Goal: Information Seeking & Learning: Learn about a topic

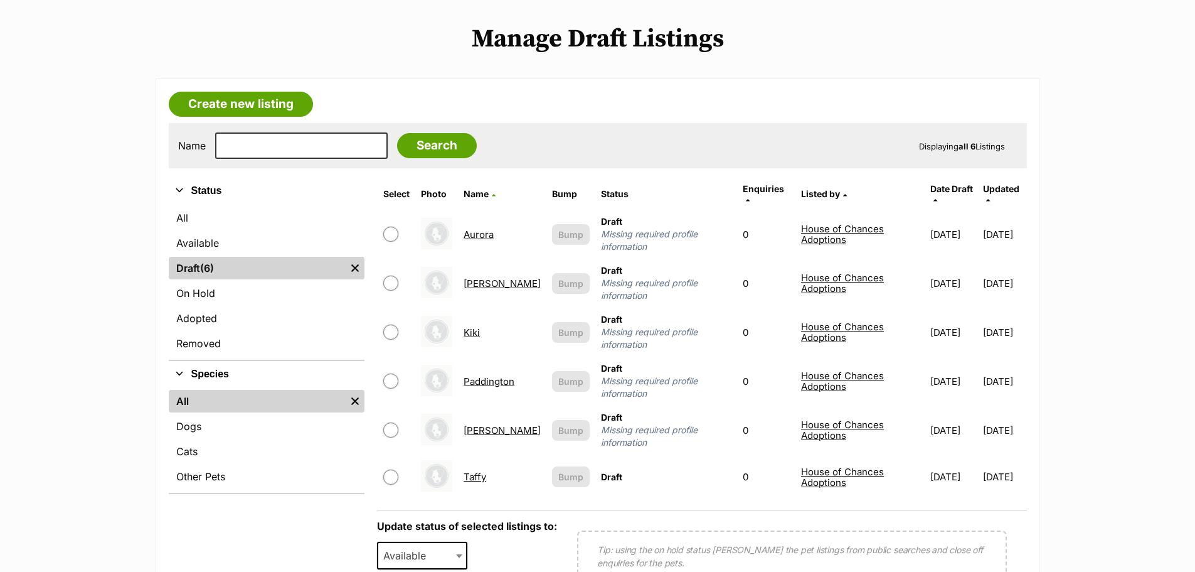
scroll to position [125, 0]
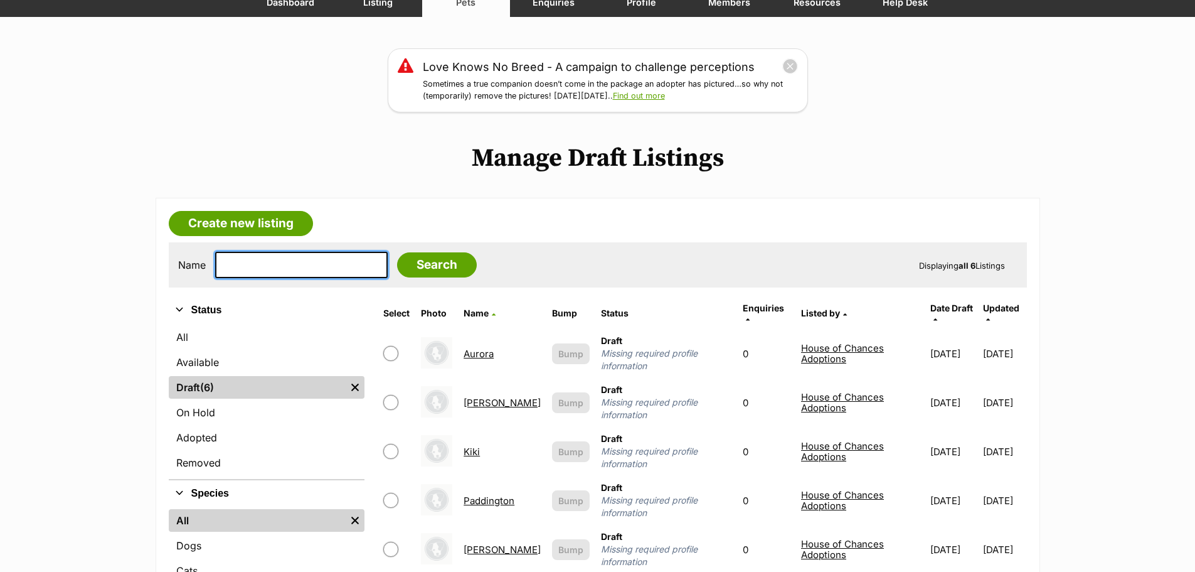
click at [234, 264] on input "text" at bounding box center [301, 265] width 173 height 26
type input "blaire"
click at [397, 252] on input "Search" at bounding box center [437, 264] width 80 height 25
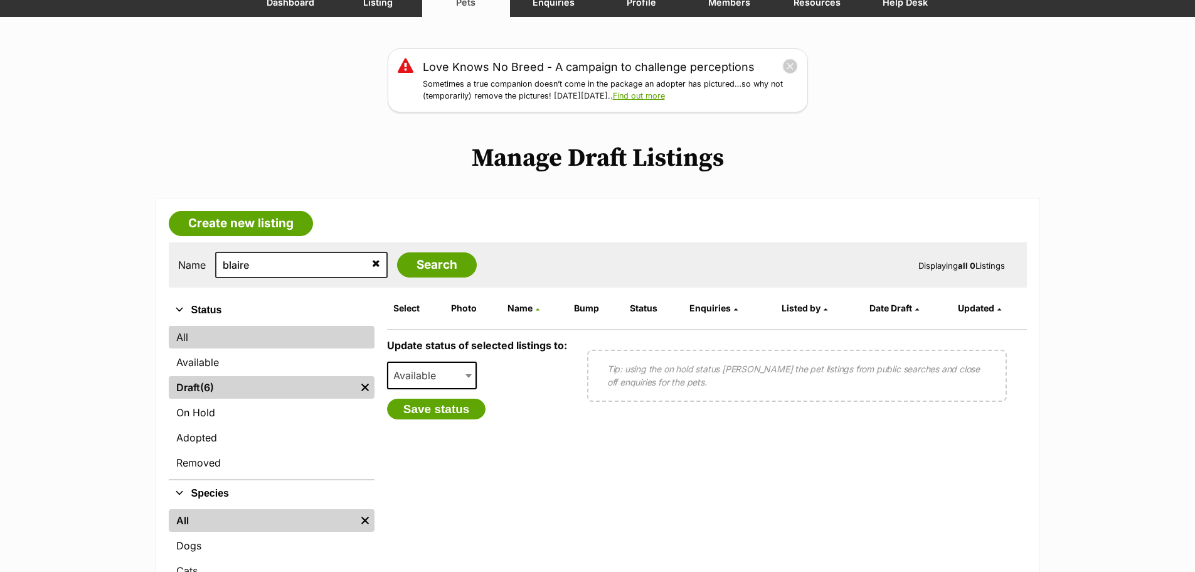
click at [211, 333] on link "All" at bounding box center [272, 337] width 206 height 23
click at [206, 334] on link "All" at bounding box center [272, 337] width 206 height 23
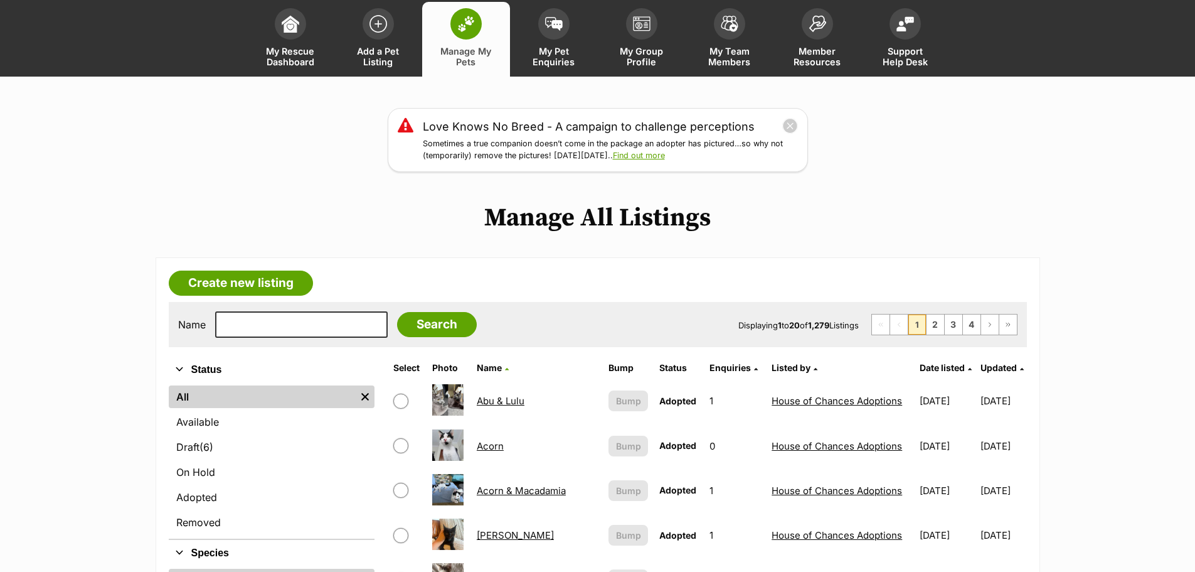
scroll to position [63, 0]
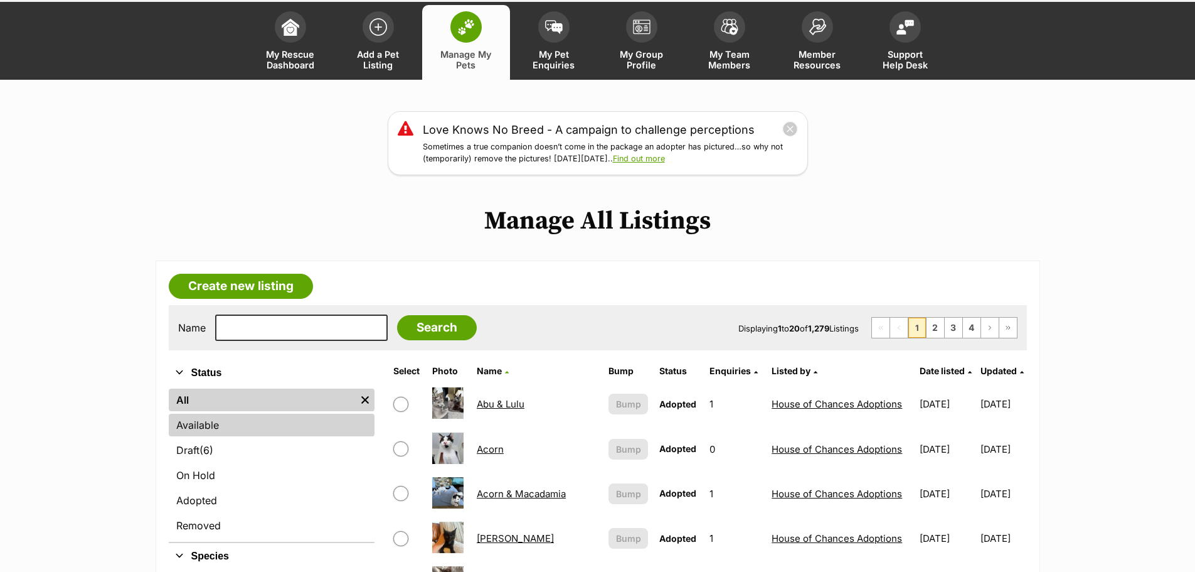
click at [185, 420] on link "Available" at bounding box center [272, 424] width 206 height 23
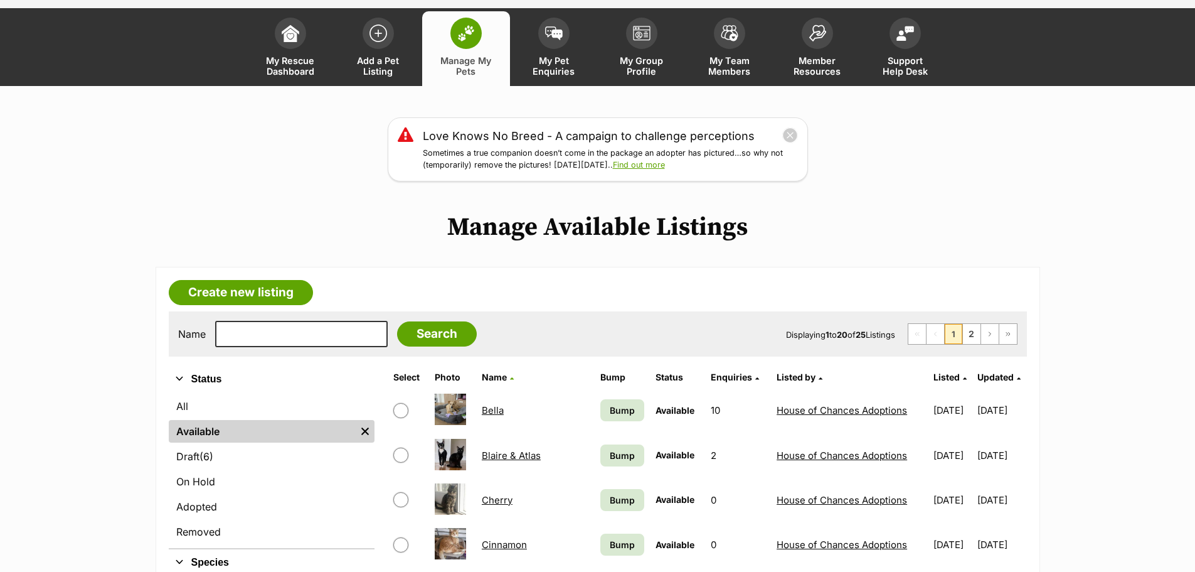
scroll to position [63, 0]
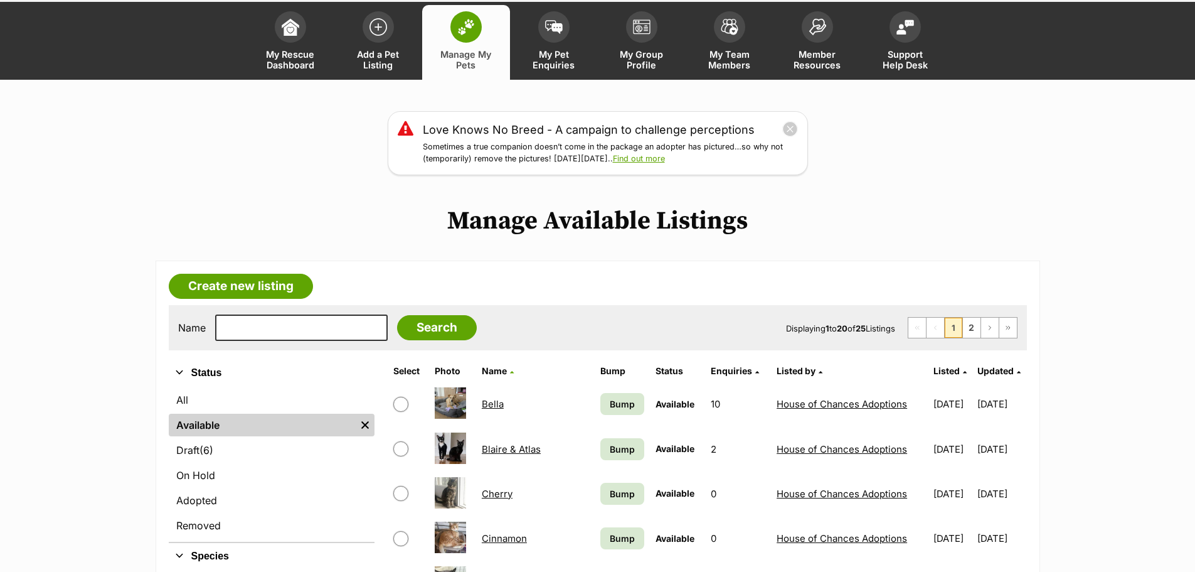
click at [518, 449] on link "Blaire & Atlas" at bounding box center [511, 449] width 59 height 12
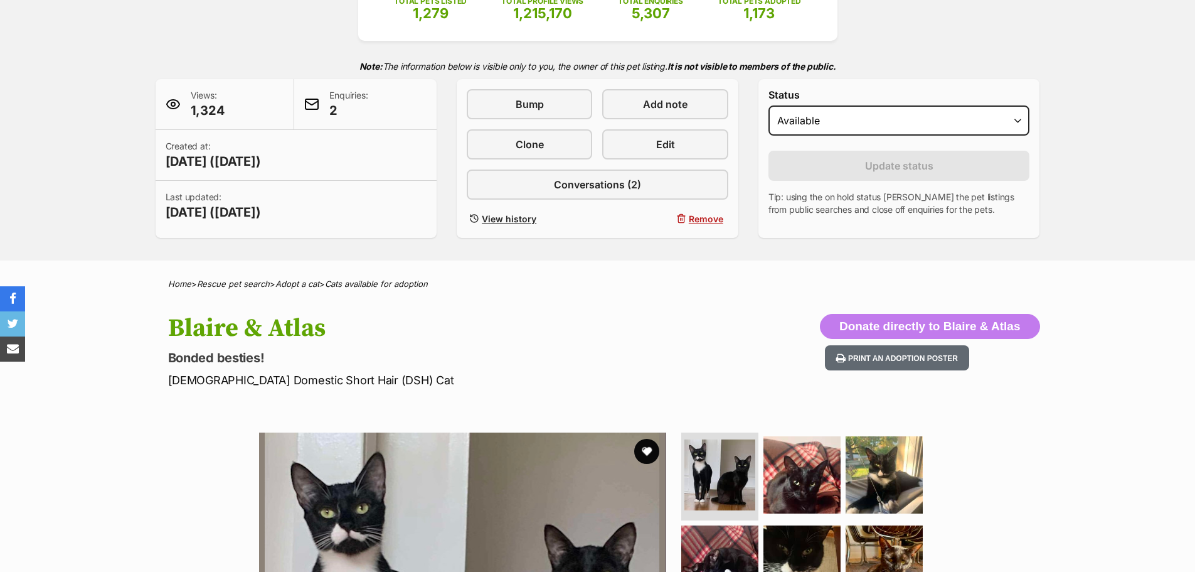
scroll to position [251, 0]
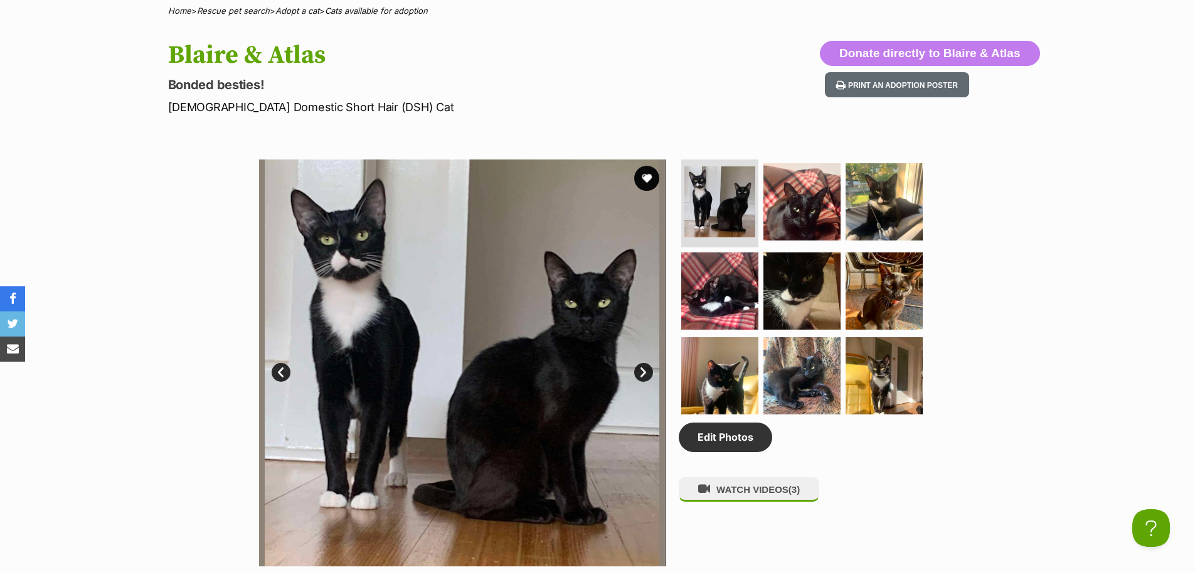
click at [168, 371] on div "Available 1 of 9 images 1 of 9 images 1 of 9 images 1 of 9 images 1 of 9 images…" at bounding box center [597, 353] width 1195 height 425
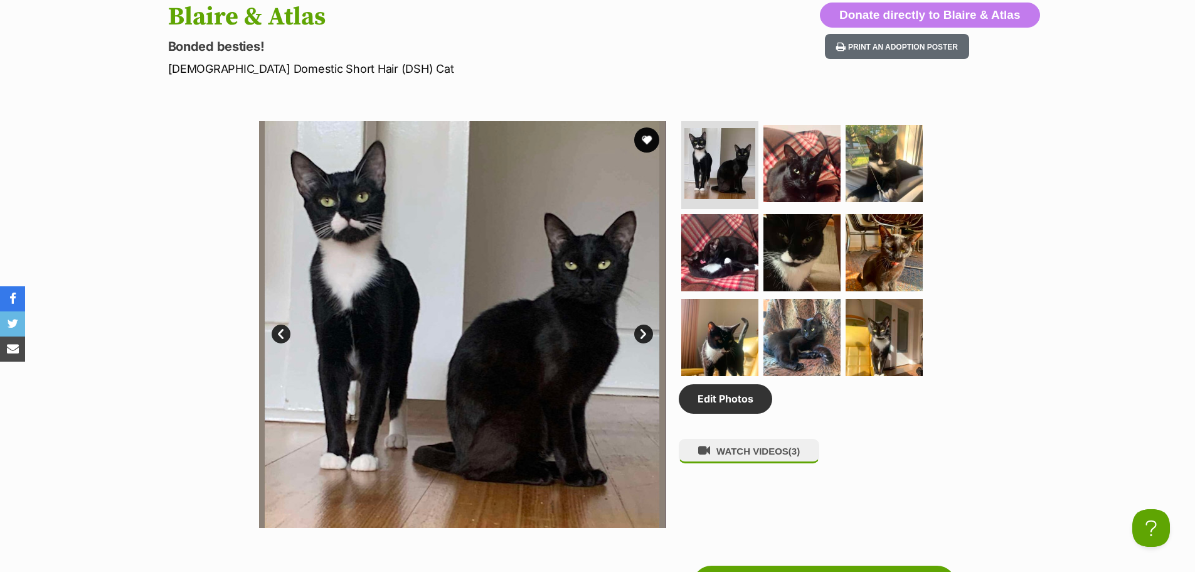
scroll to position [627, 0]
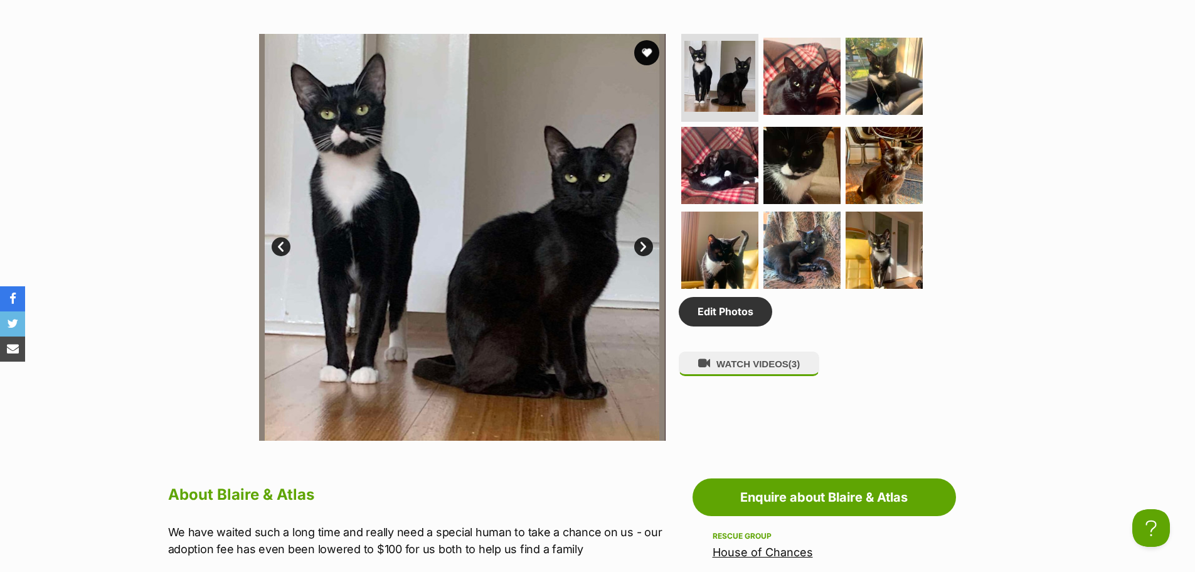
click at [165, 363] on div "Available 1 of 9 images 1 of 9 images 1 of 9 images 1 of 9 images 1 of 9 images…" at bounding box center [597, 227] width 1195 height 425
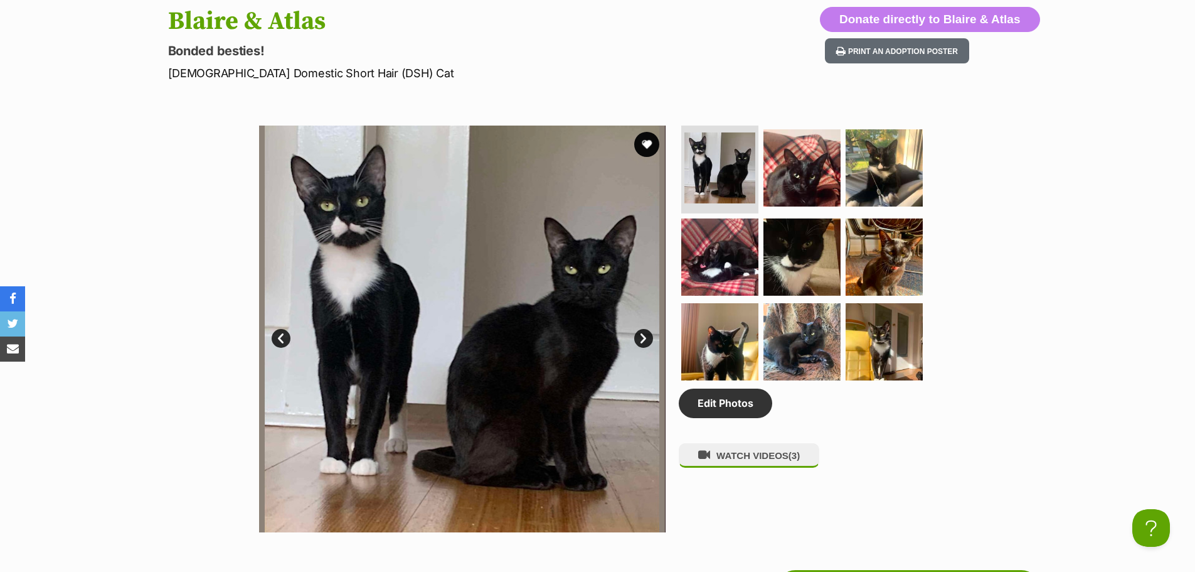
scroll to position [439, 0]
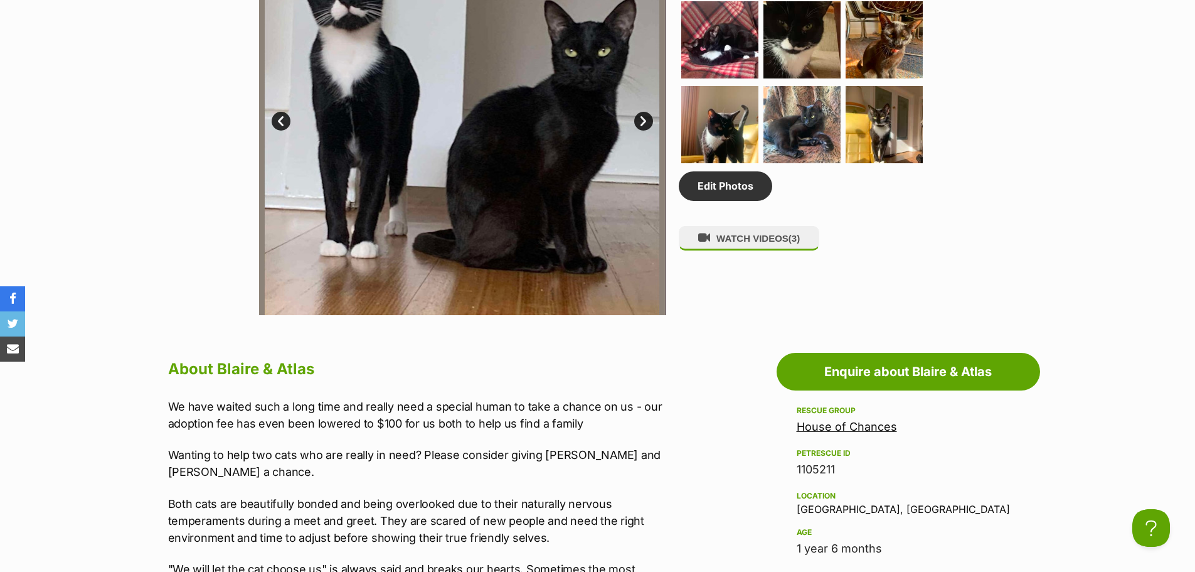
drag, startPoint x: 169, startPoint y: 292, endPoint x: 144, endPoint y: 314, distance: 32.5
click at [169, 292] on div "Available 1 of 9 images 1 of 9 images 1 of 9 images 1 of 9 images 1 of 9 images…" at bounding box center [597, 102] width 1195 height 425
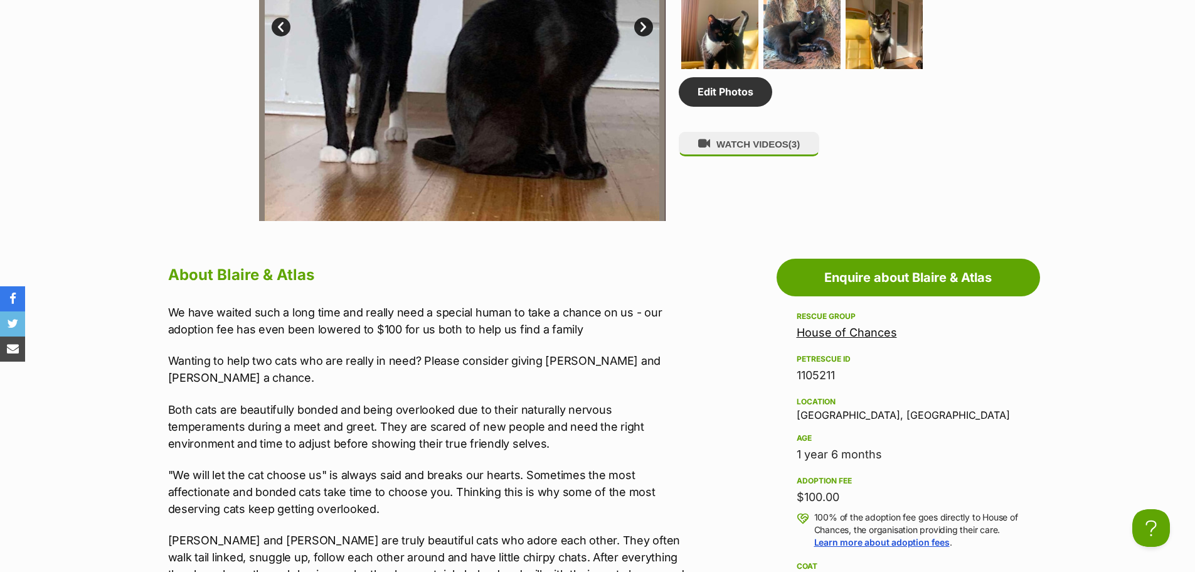
scroll to position [941, 0]
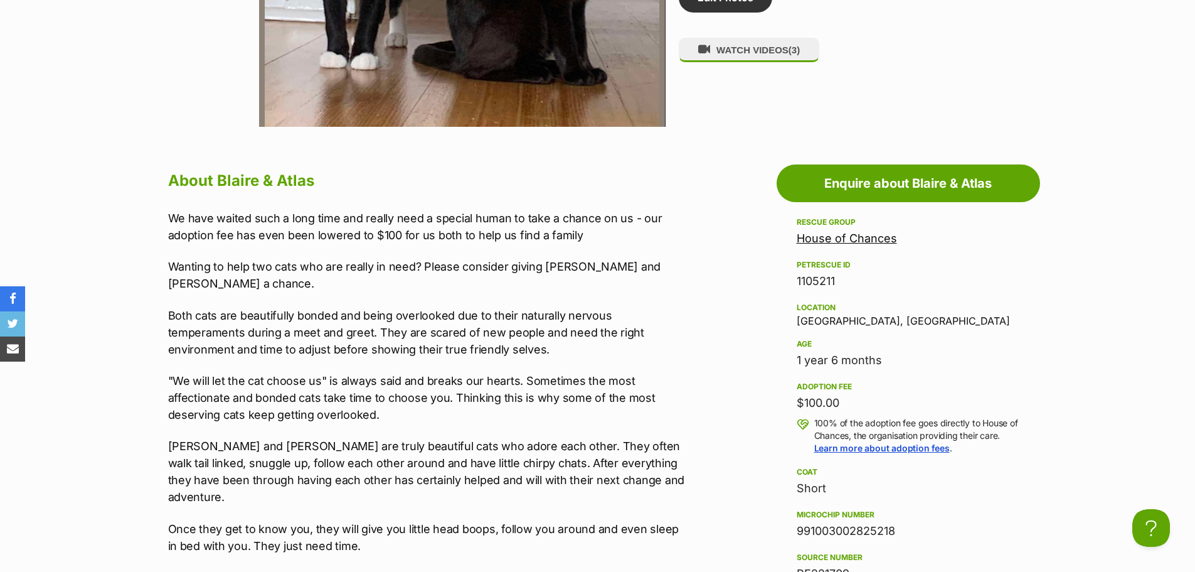
click at [237, 322] on p "Both cats are beautifully bonded and being overlooked due to their naturally ne…" at bounding box center [427, 332] width 518 height 51
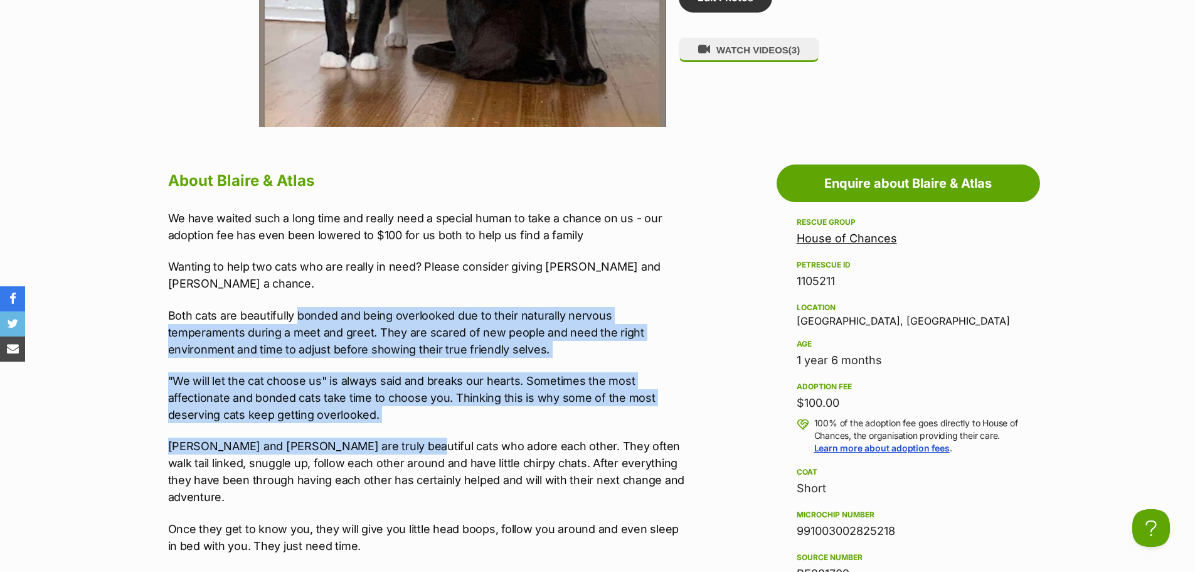
drag, startPoint x: 297, startPoint y: 291, endPoint x: 392, endPoint y: 423, distance: 162.6
click at [392, 423] on div "We have waited such a long time and really need a special human to take a chanc…" at bounding box center [427, 513] width 518 height 607
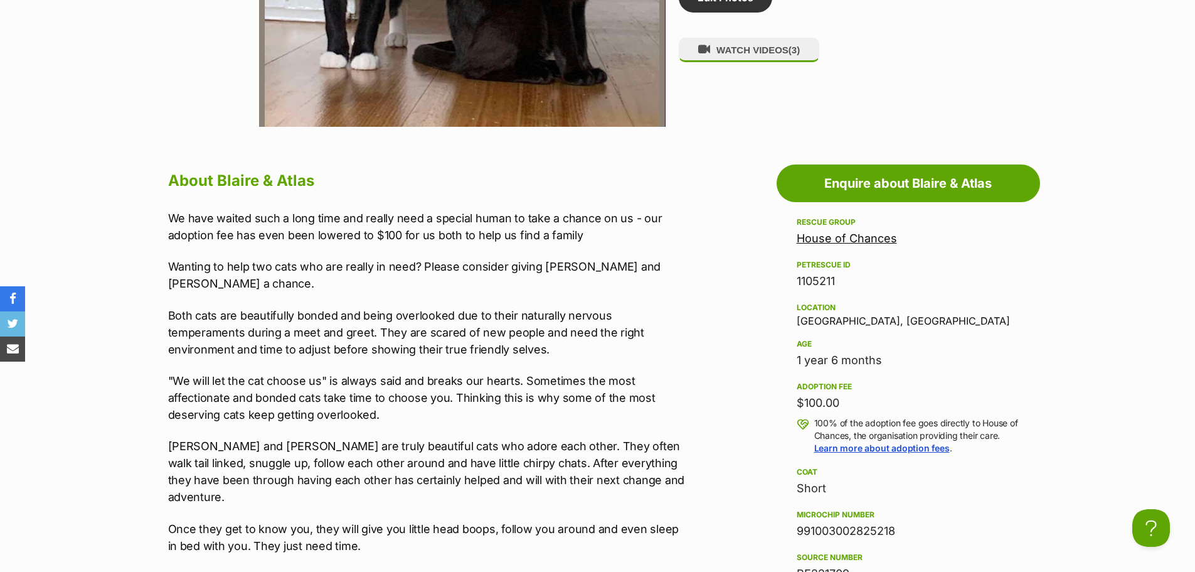
click at [366, 441] on p "[PERSON_NAME] and [PERSON_NAME] are truly beautiful cats who adore each other. …" at bounding box center [427, 471] width 518 height 68
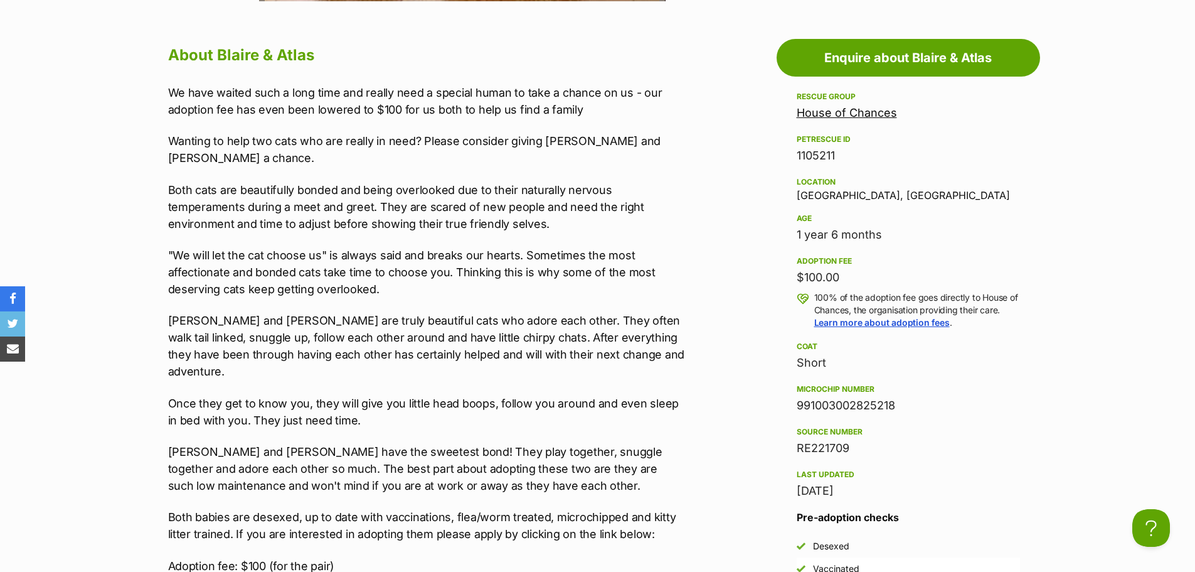
click at [452, 338] on p "[PERSON_NAME] and [PERSON_NAME] are truly beautiful cats who adore each other. …" at bounding box center [427, 346] width 518 height 68
click at [420, 345] on p "[PERSON_NAME] and [PERSON_NAME] are truly beautiful cats who adore each other. …" at bounding box center [427, 346] width 518 height 68
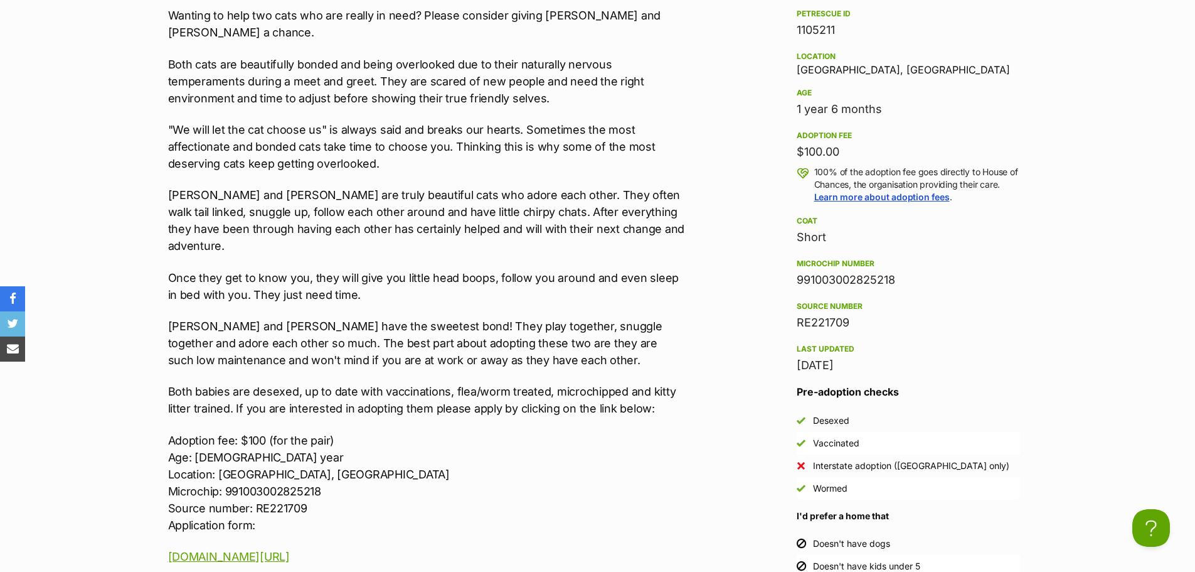
click at [418, 317] on p "[PERSON_NAME] and [PERSON_NAME] have the sweetest bond! They play together, snu…" at bounding box center [427, 342] width 518 height 51
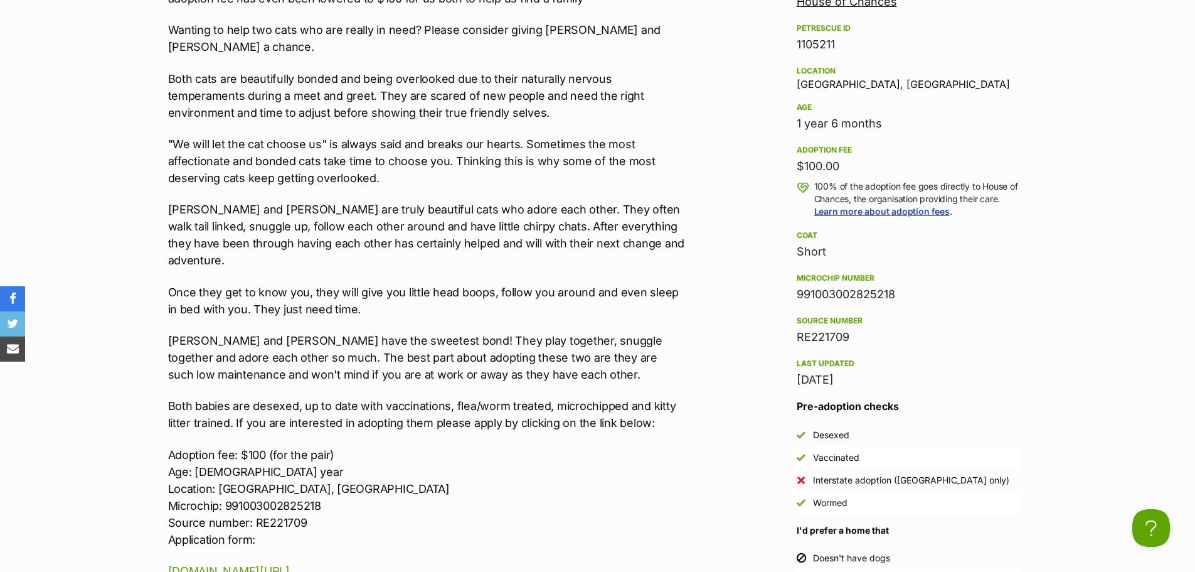
scroll to position [1004, 0]
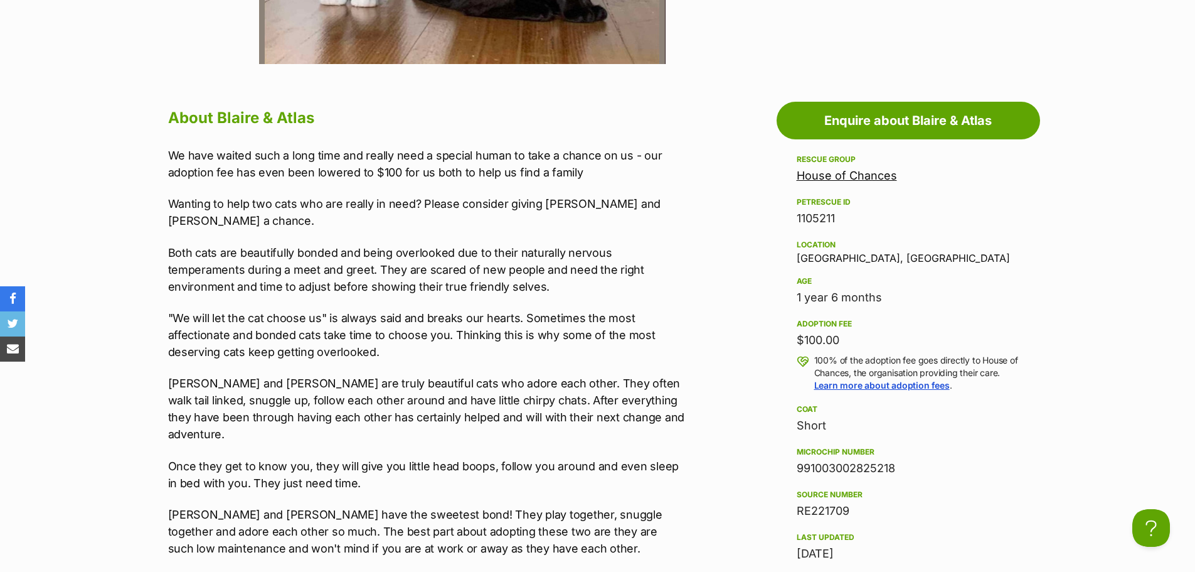
drag, startPoint x: 541, startPoint y: 304, endPoint x: 547, endPoint y: 306, distance: 6.4
click at [544, 309] on p ""We will let the cat choose us" is always said and breaks our hearts. Sometimes…" at bounding box center [427, 334] width 518 height 51
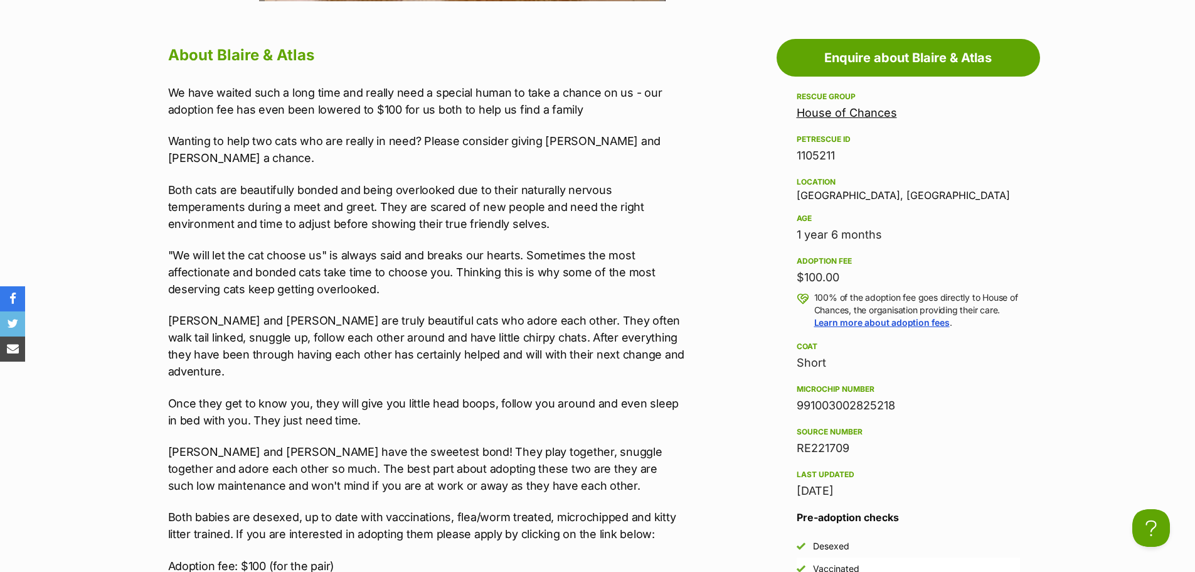
click at [417, 312] on p "[PERSON_NAME] and [PERSON_NAME] are truly beautiful cats who adore each other. …" at bounding box center [427, 346] width 518 height 68
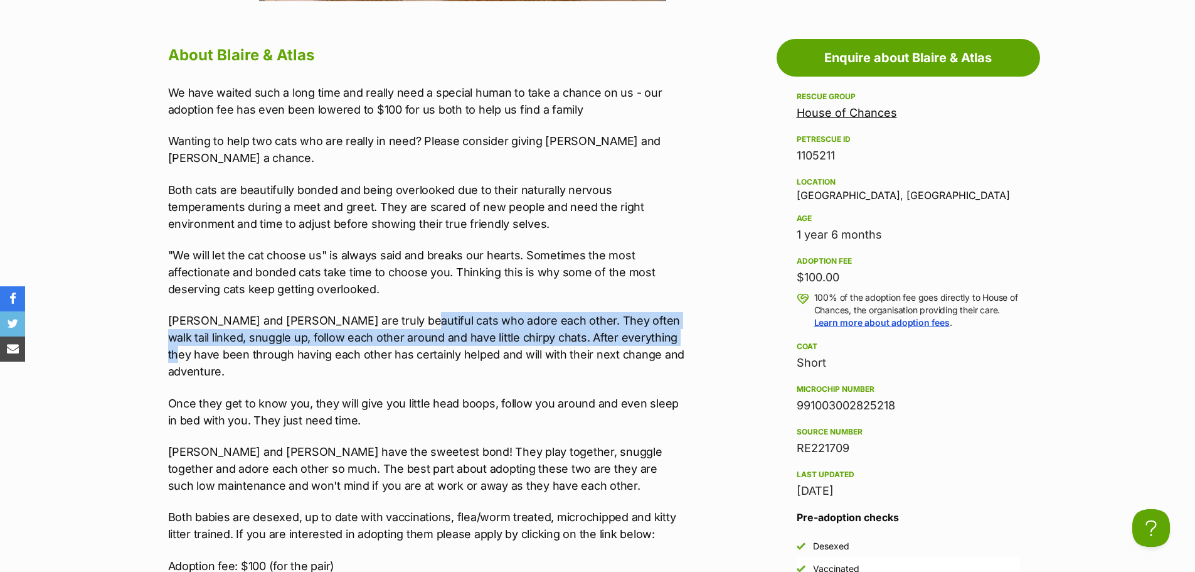
click at [641, 319] on p "[PERSON_NAME] and [PERSON_NAME] are truly beautiful cats who adore each other. …" at bounding box center [427, 346] width 518 height 68
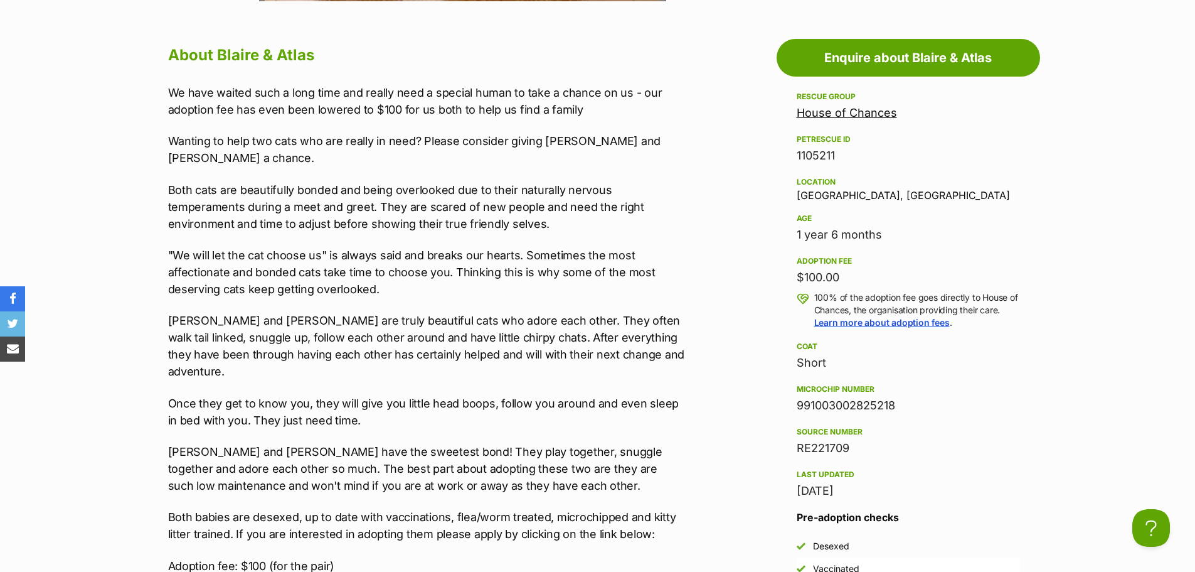
click at [364, 288] on div "We have waited such a long time and really need a special human to take a chanc…" at bounding box center [427, 387] width 518 height 607
click at [388, 288] on div "We have waited such a long time and really need a special human to take a chanc…" at bounding box center [427, 387] width 518 height 607
click at [375, 274] on p ""We will let the cat choose us" is always said and breaks our hearts. Sometimes…" at bounding box center [427, 272] width 518 height 51
click at [343, 453] on p "[PERSON_NAME] and [PERSON_NAME] have the sweetest bond! They play together, snu…" at bounding box center [427, 468] width 518 height 51
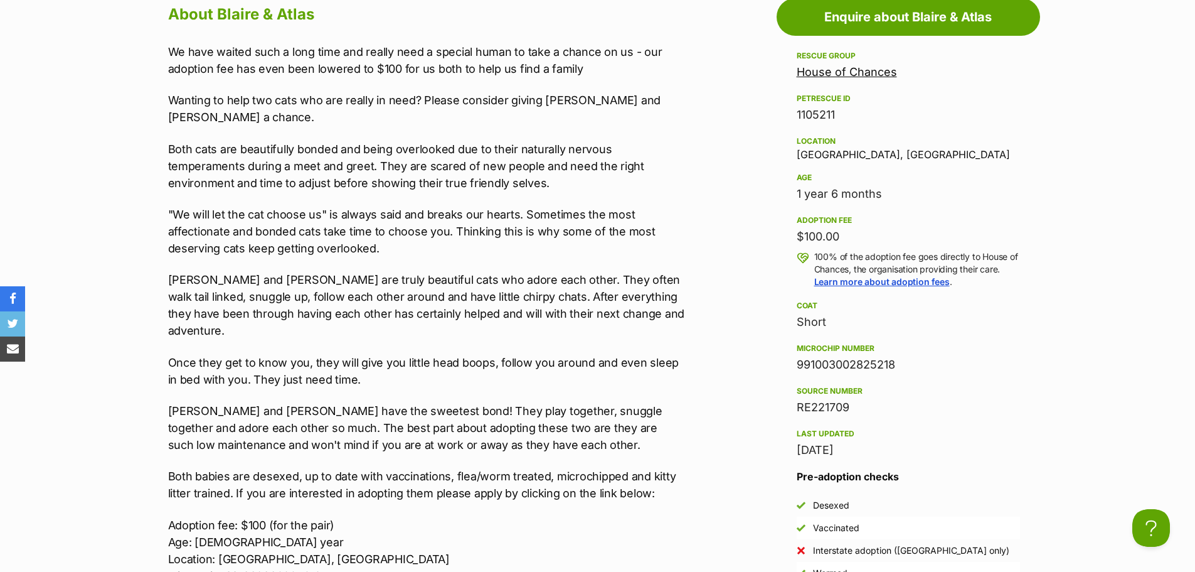
scroll to position [1129, 0]
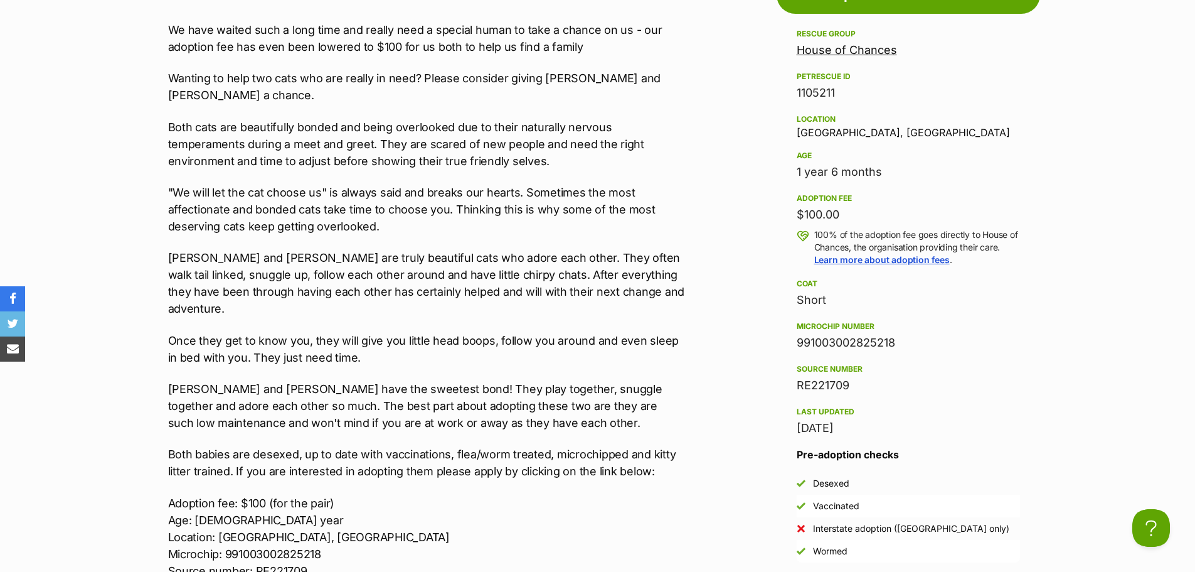
click at [376, 380] on p "[PERSON_NAME] and [PERSON_NAME] have the sweetest bond! They play together, snu…" at bounding box center [427, 405] width 518 height 51
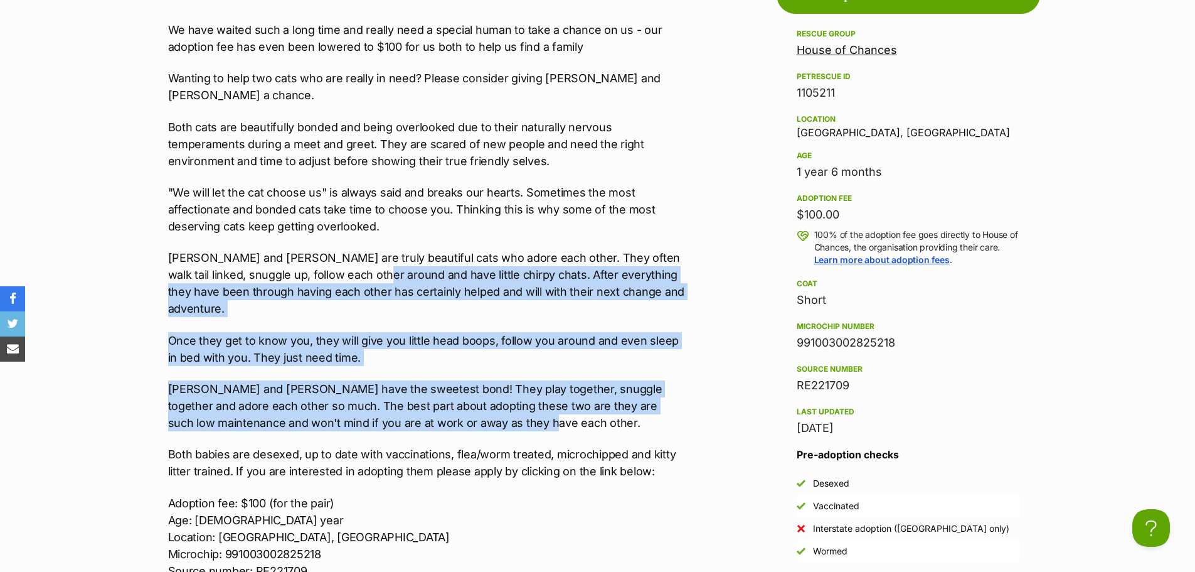
drag, startPoint x: 349, startPoint y: 255, endPoint x: 492, endPoint y: 389, distance: 195.8
click at [492, 389] on div "We have waited such a long time and really need a special human to take a chanc…" at bounding box center [427, 324] width 518 height 607
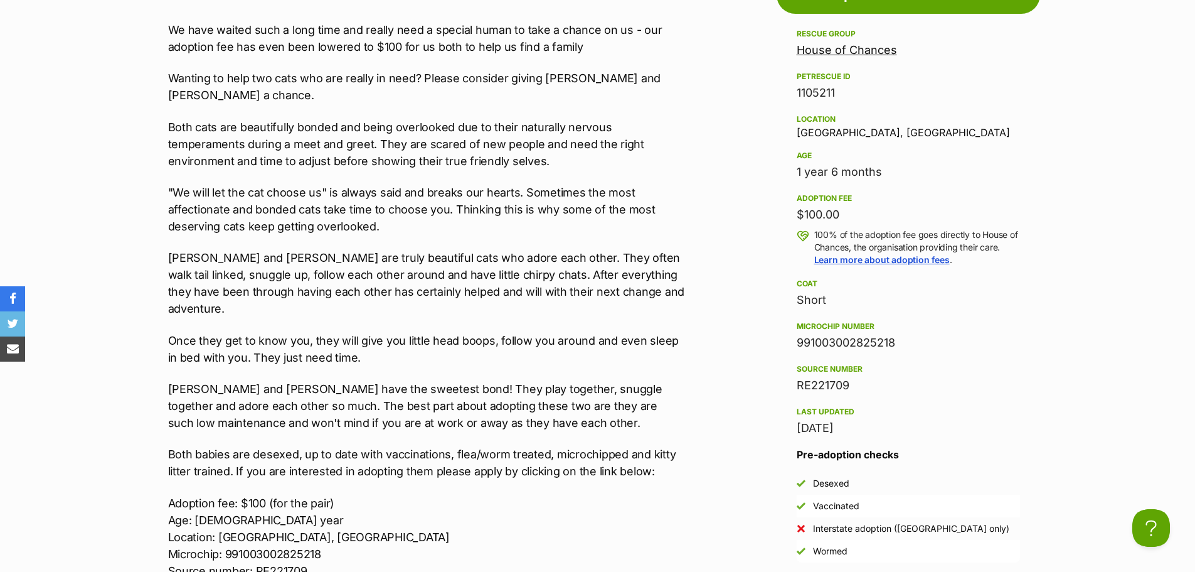
click at [503, 445] on p "Both babies are desexed, up to date with vaccinations, flea/worm treated, micro…" at bounding box center [427, 462] width 518 height 34
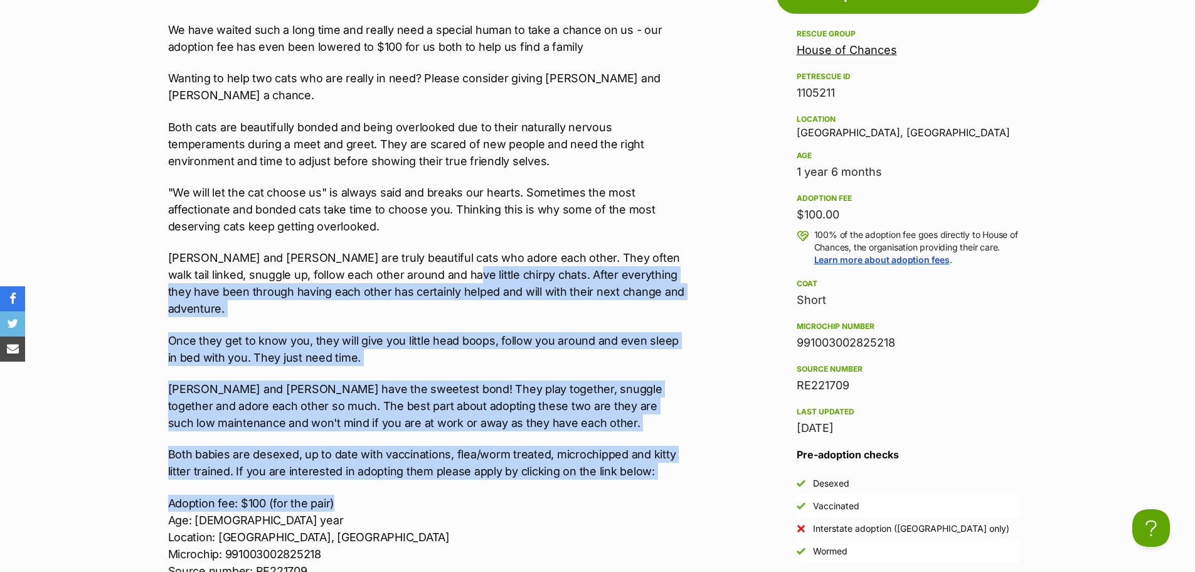
drag, startPoint x: 512, startPoint y: 465, endPoint x: 470, endPoint y: 318, distance: 152.7
click at [417, 255] on div "We have waited such a long time and really need a special human to take a chanc…" at bounding box center [427, 324] width 518 height 607
click at [373, 380] on p "[PERSON_NAME] and [PERSON_NAME] have the sweetest bond! They play together, snu…" at bounding box center [427, 405] width 518 height 51
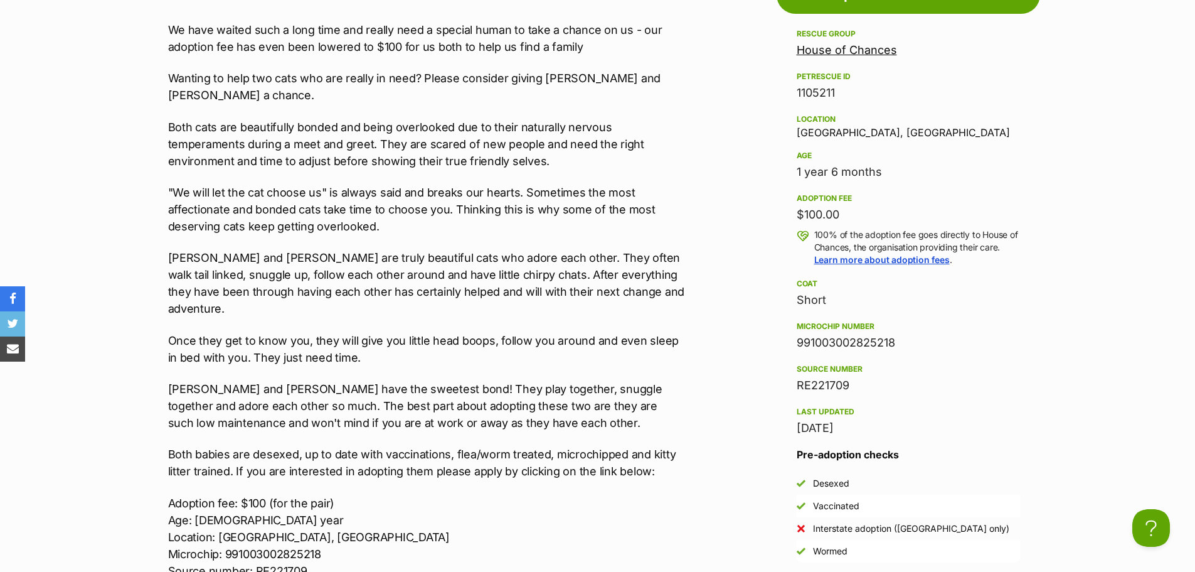
click at [440, 281] on p "[PERSON_NAME] and [PERSON_NAME] are truly beautiful cats who adore each other. …" at bounding box center [427, 283] width 518 height 68
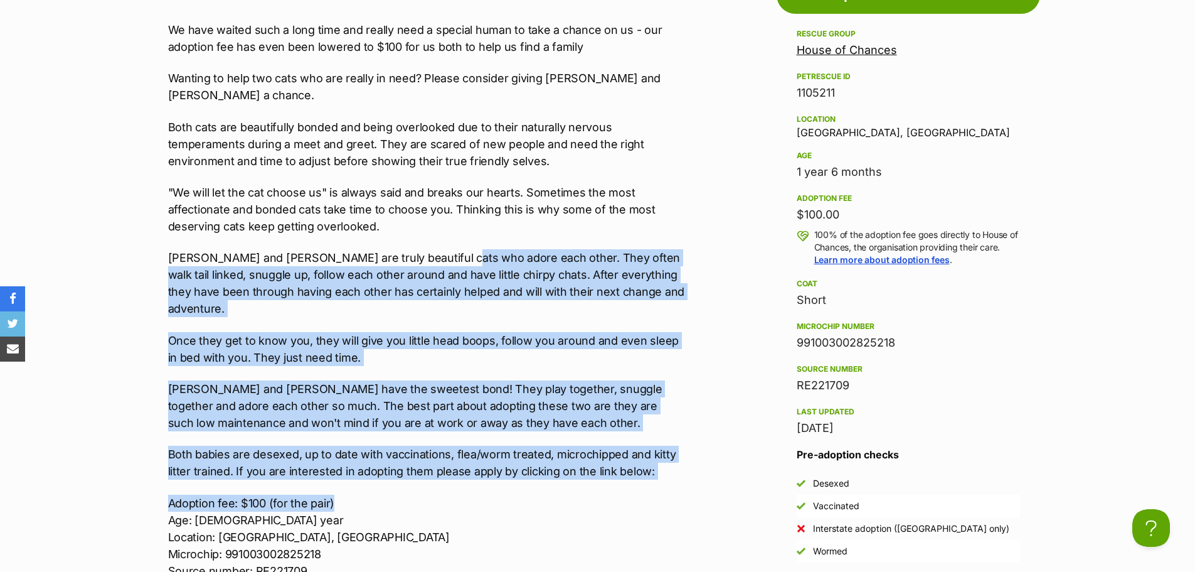
drag, startPoint x: 434, startPoint y: 218, endPoint x: 588, endPoint y: 456, distance: 283.7
click at [588, 456] on div "We have waited such a long time and really need a special human to take a chanc…" at bounding box center [427, 324] width 518 height 607
click at [447, 445] on p "Both babies are desexed, up to date with vaccinations, flea/worm treated, micro…" at bounding box center [427, 462] width 518 height 34
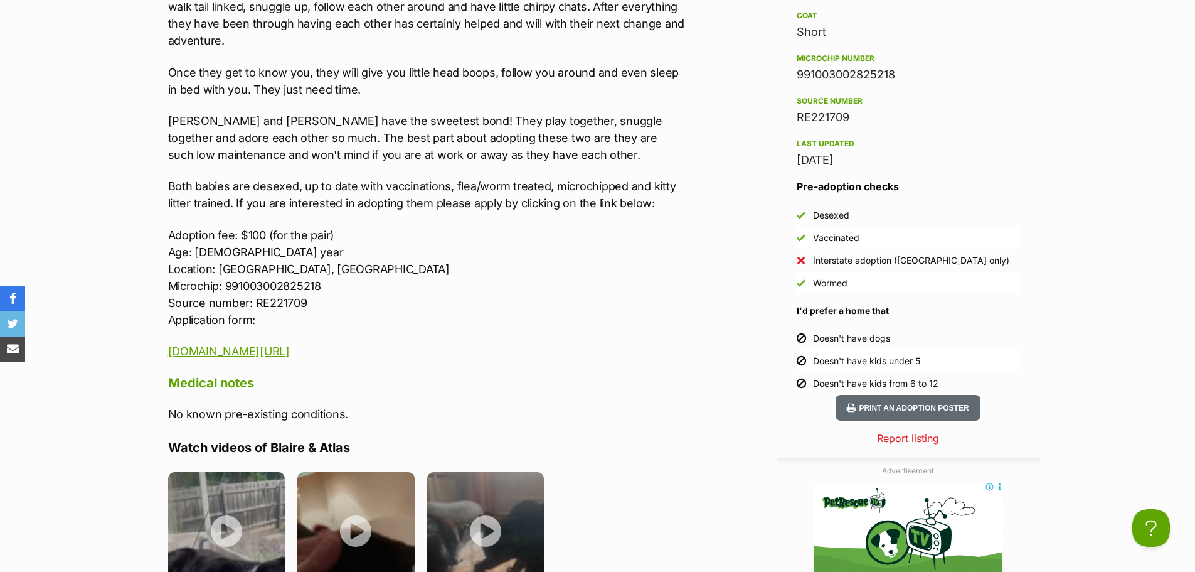
scroll to position [1443, 0]
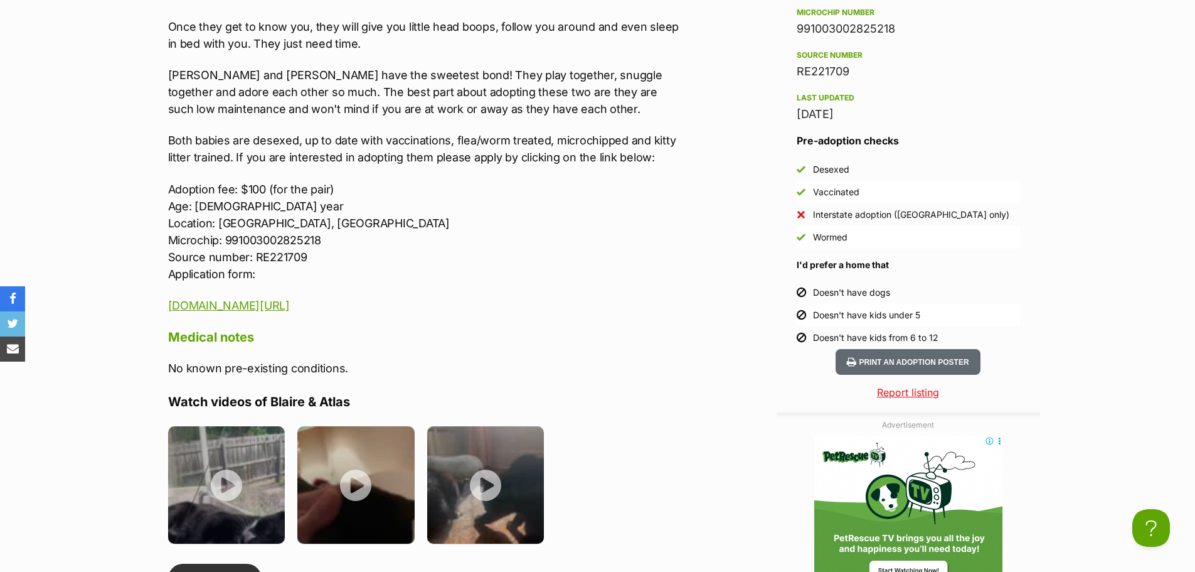
drag, startPoint x: 590, startPoint y: 275, endPoint x: 599, endPoint y: 310, distance: 35.8
click at [599, 310] on div "About Blaire & Atlas We have waited such a long time and really need a special …" at bounding box center [427, 209] width 518 height 1089
click at [523, 196] on p "Adoption fee: $100 (for the pair) Age: [DEMOGRAPHIC_DATA] year Location: [GEOGR…" at bounding box center [427, 232] width 518 height 102
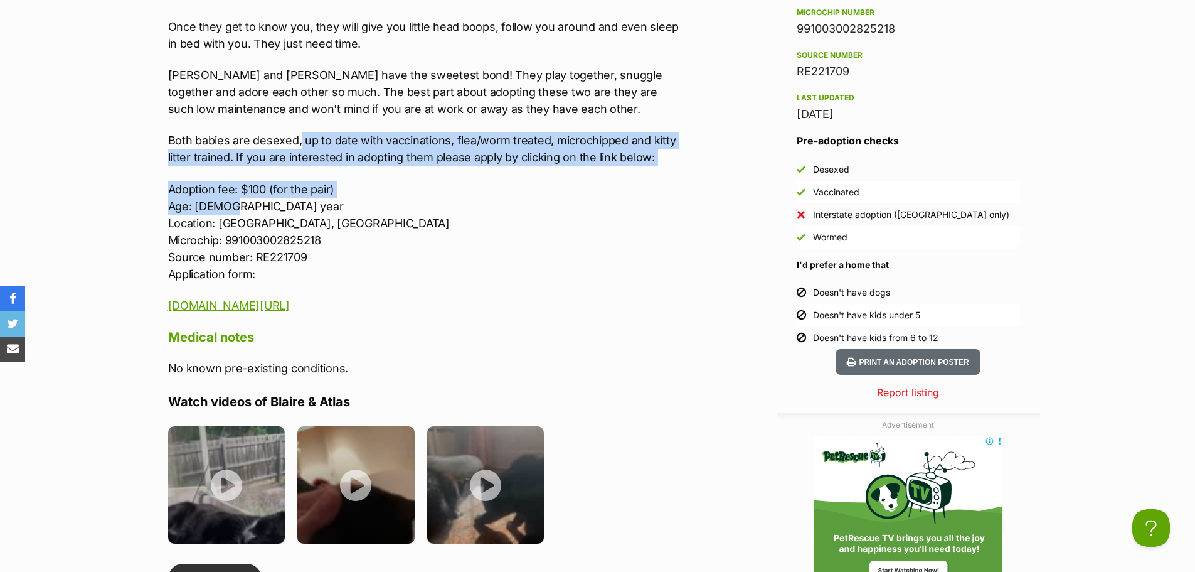
drag, startPoint x: 368, startPoint y: 178, endPoint x: 301, endPoint y: 106, distance: 99.0
click at [301, 106] on div "We have waited such a long time and really need a special human to take a chanc…" at bounding box center [427, 11] width 518 height 607
drag, startPoint x: 436, startPoint y: 145, endPoint x: 450, endPoint y: 110, distance: 37.2
click at [436, 144] on div "We have waited such a long time and really need a special human to take a chanc…" at bounding box center [427, 11] width 518 height 607
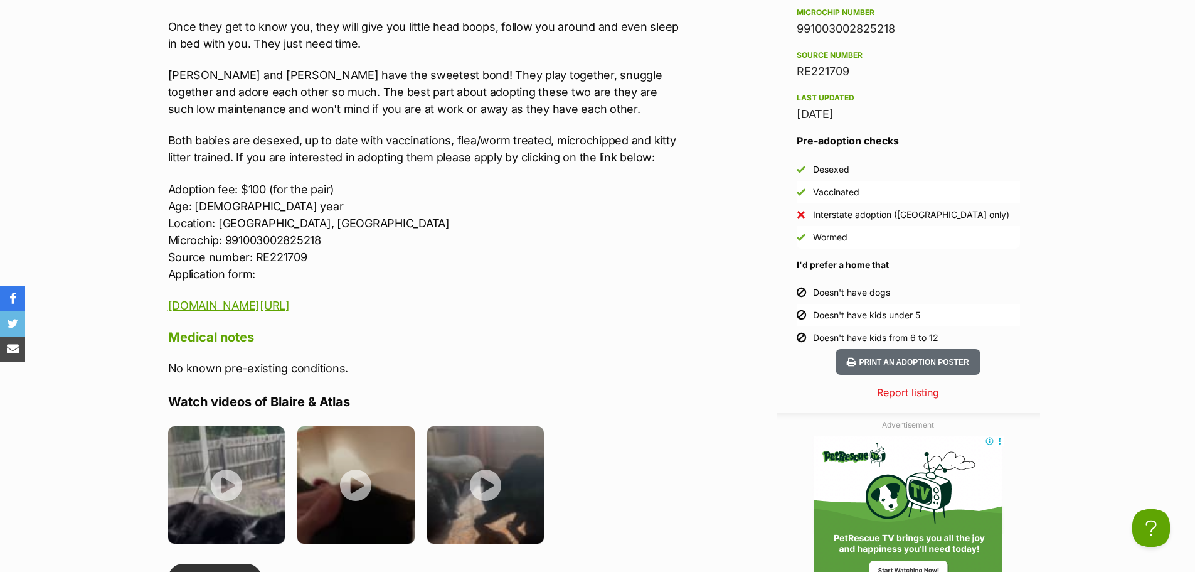
drag, startPoint x: 643, startPoint y: 220, endPoint x: 631, endPoint y: 215, distance: 13.2
click at [633, 218] on p "Adoption fee: $100 (for the pair) Age: [DEMOGRAPHIC_DATA] year Location: [GEOGR…" at bounding box center [427, 232] width 518 height 102
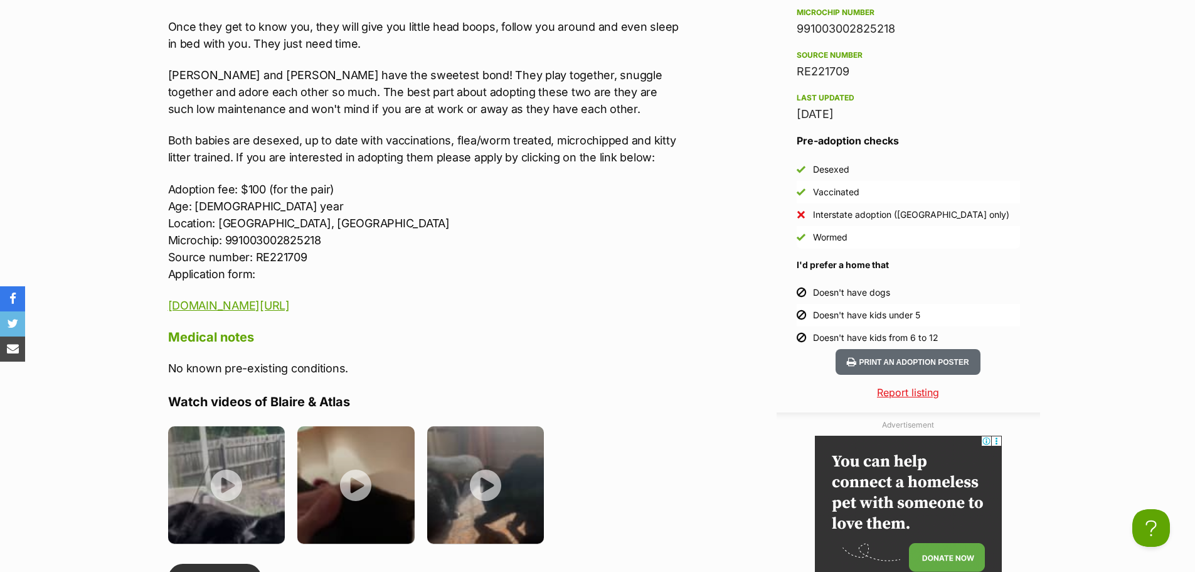
scroll to position [0, 0]
click at [496, 243] on p "Adoption fee: $100 (for the pair) Age: [DEMOGRAPHIC_DATA] year Location: [GEOGR…" at bounding box center [427, 232] width 518 height 102
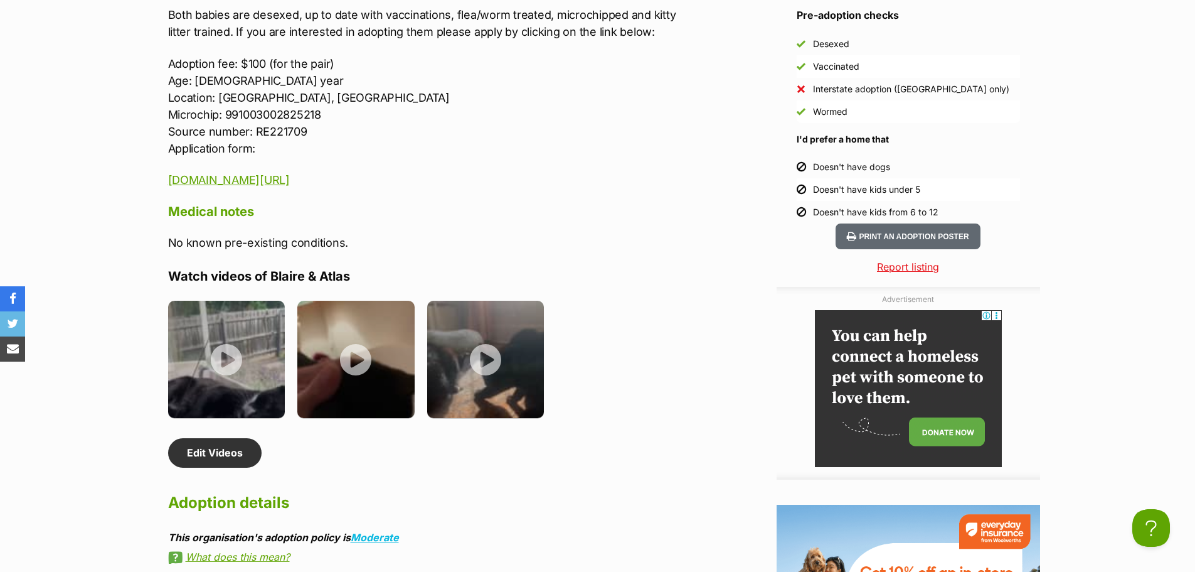
click at [589, 122] on p "Adoption fee: $100 (for the pair) Age: [DEMOGRAPHIC_DATA] year Location: [GEOGR…" at bounding box center [427, 106] width 518 height 102
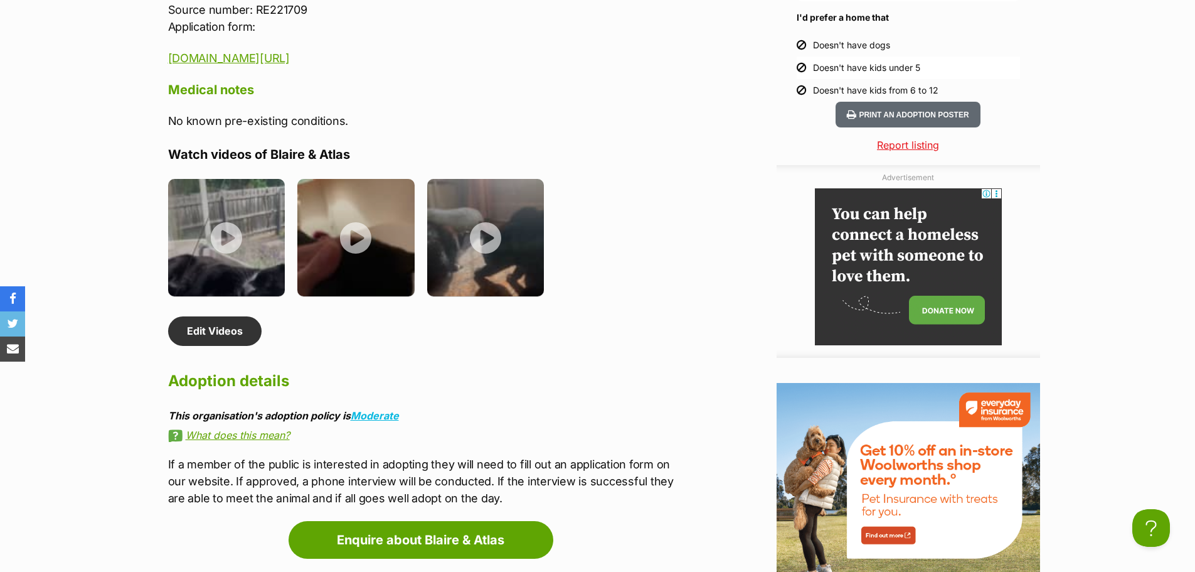
scroll to position [1694, 0]
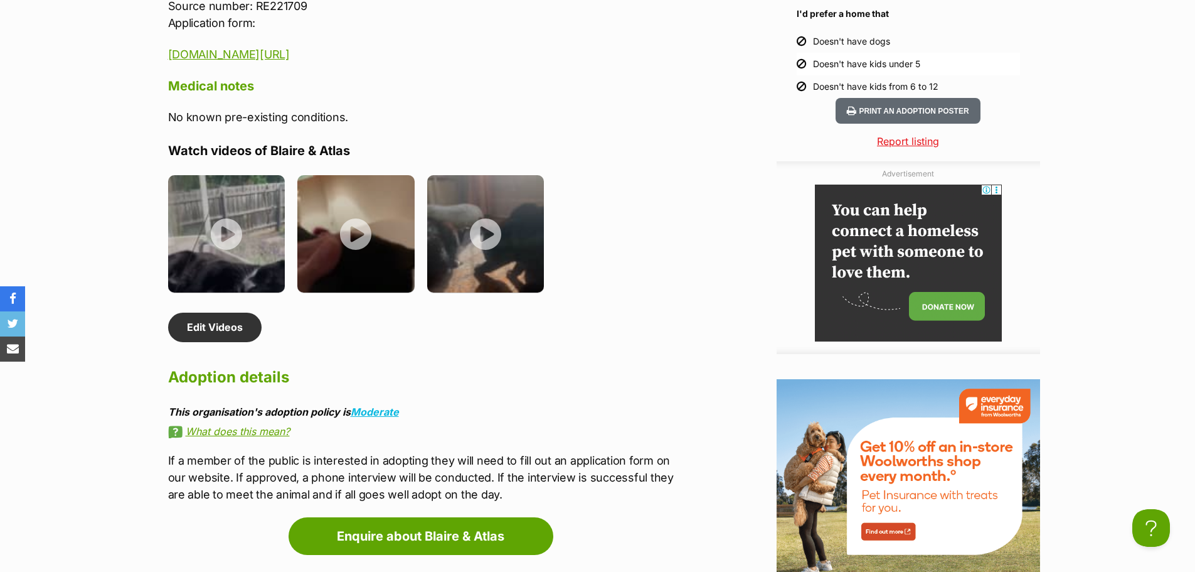
click at [629, 232] on ul at bounding box center [427, 238] width 518 height 126
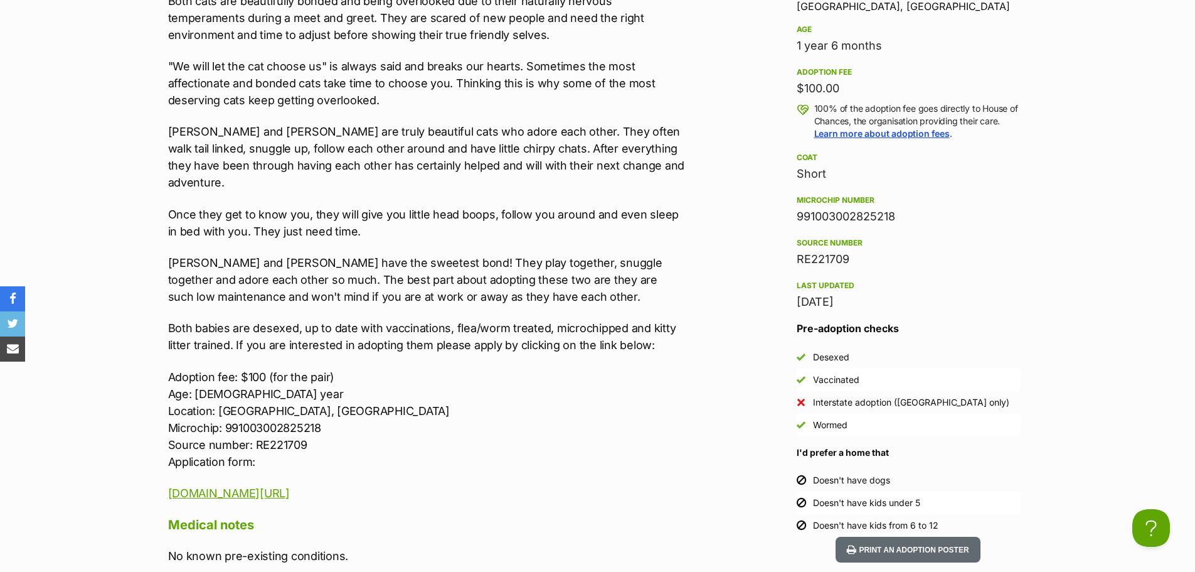
scroll to position [1255, 0]
click at [408, 263] on p "[PERSON_NAME] and [PERSON_NAME] have the sweetest bond! They play together, snu…" at bounding box center [427, 280] width 518 height 51
click at [553, 422] on p "Adoption fee: $100 (for the pair) Age: [DEMOGRAPHIC_DATA] year Location: [GEOGR…" at bounding box center [427, 420] width 518 height 102
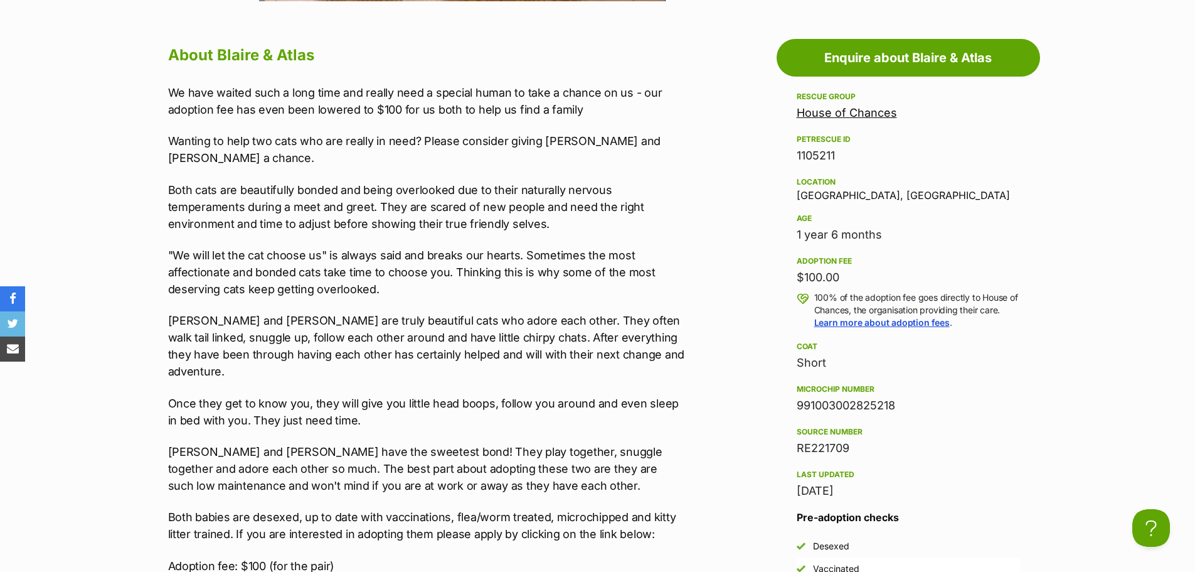
click at [455, 395] on p "Once they get to know you, they will give you little head boops, follow you aro…" at bounding box center [427, 412] width 518 height 34
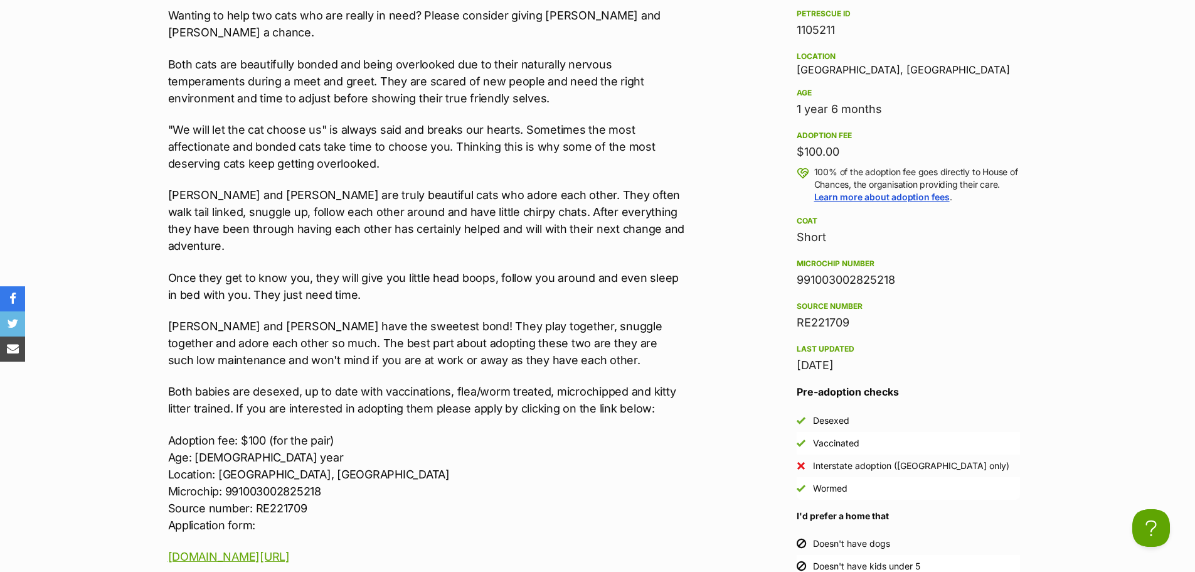
click at [448, 383] on p "Both babies are desexed, up to date with vaccinations, flea/worm treated, micro…" at bounding box center [427, 400] width 518 height 34
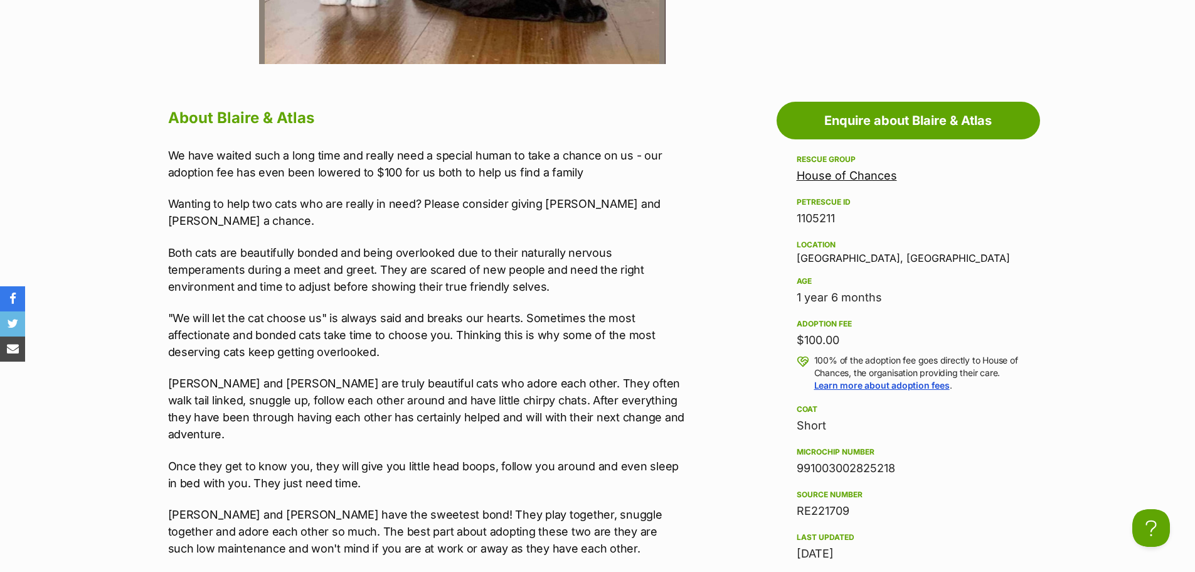
click at [485, 324] on p ""We will let the cat choose us" is always said and breaks our hearts. Sometimes…" at bounding box center [427, 334] width 518 height 51
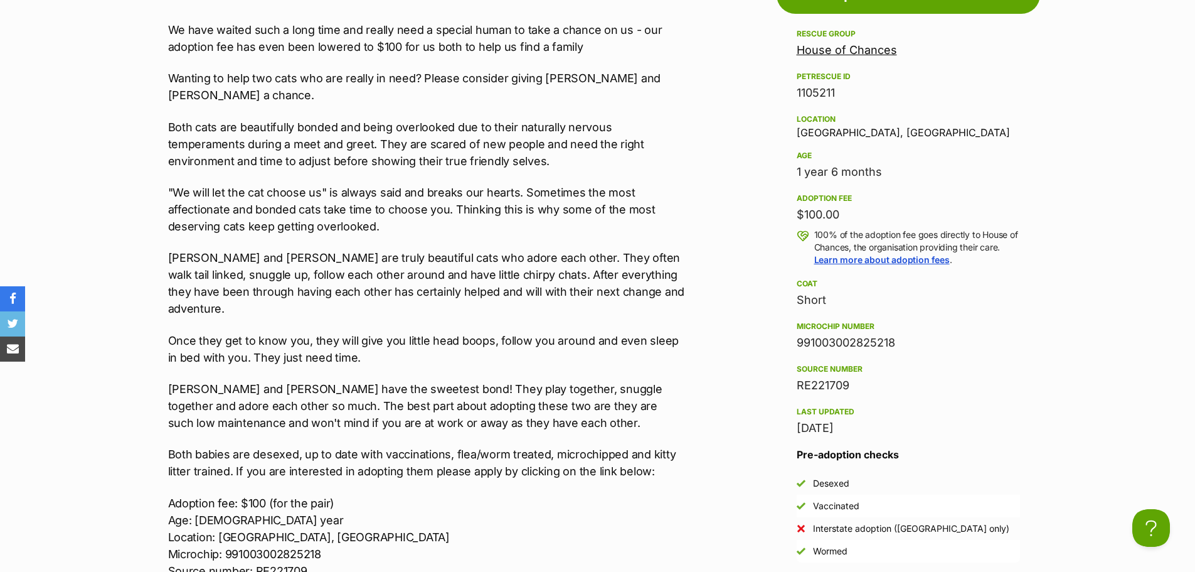
click at [498, 332] on p "Once they get to know you, they will give you little head boops, follow you aro…" at bounding box center [427, 349] width 518 height 34
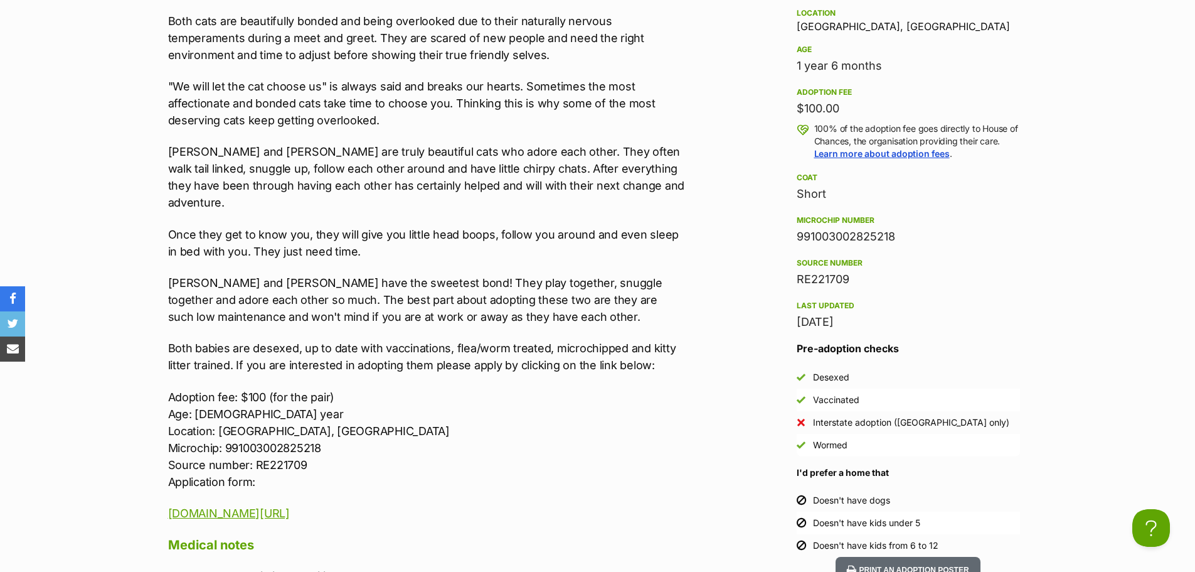
scroll to position [1317, 0]
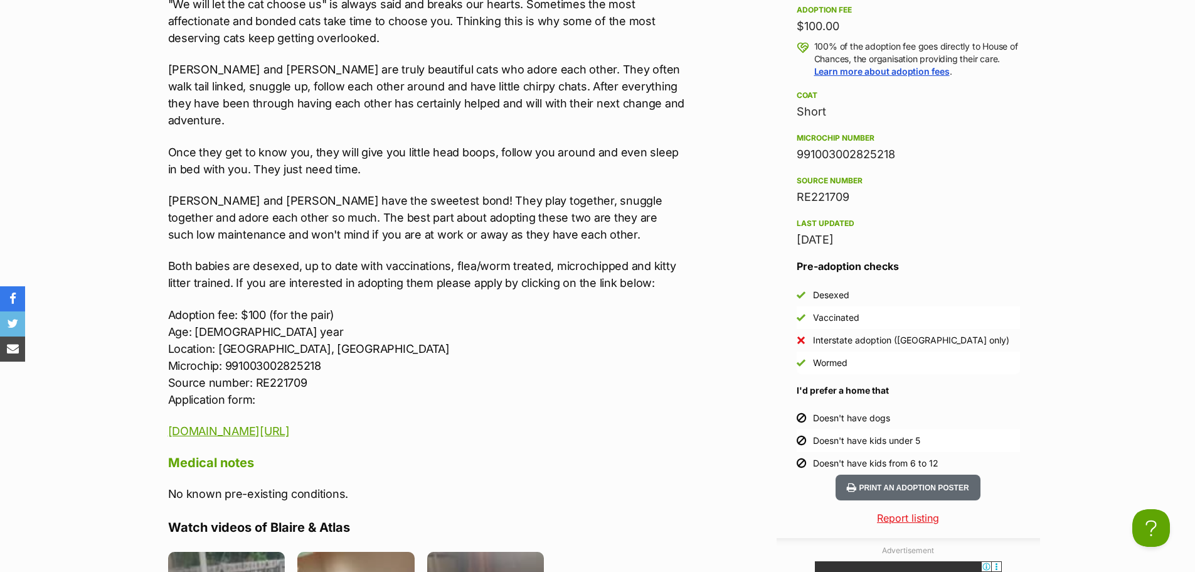
click at [529, 218] on div "We have waited such a long time and really need a special human to take a chanc…" at bounding box center [427, 136] width 518 height 607
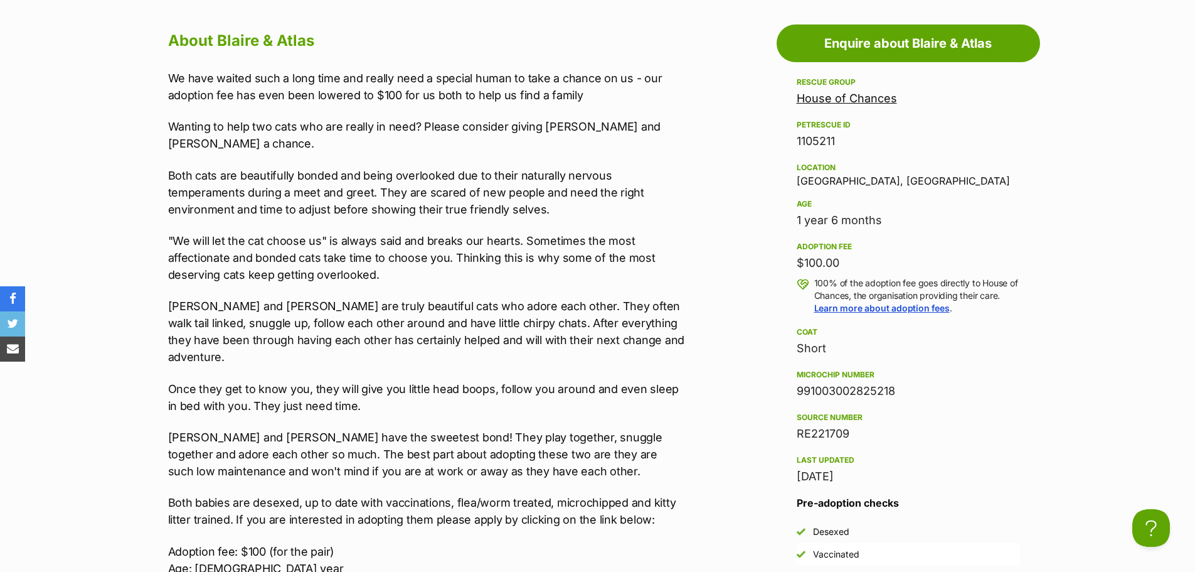
scroll to position [1004, 0]
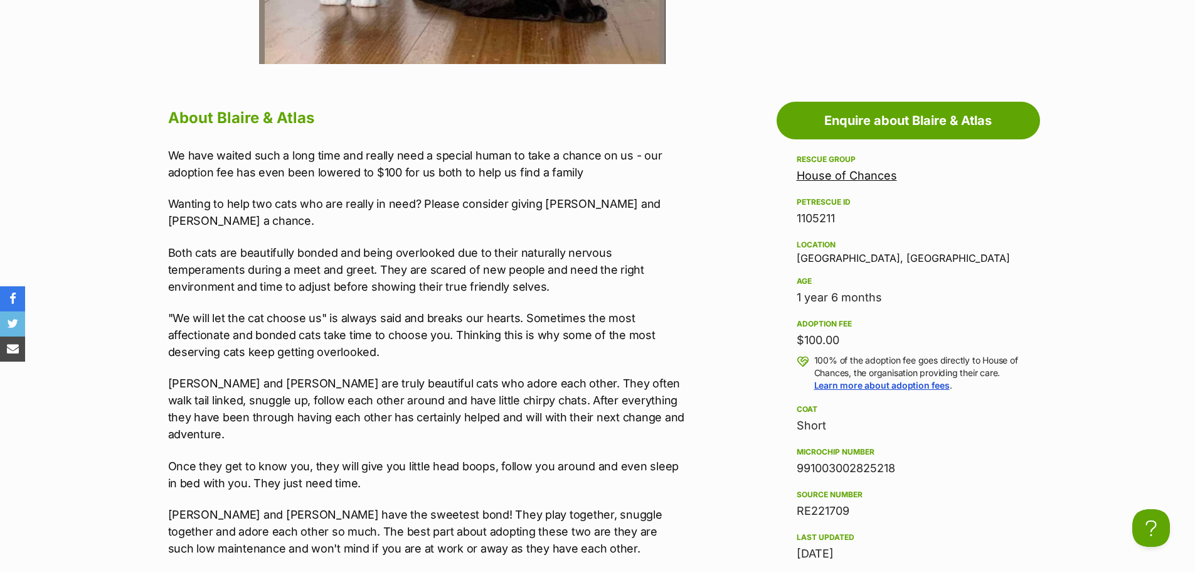
click at [283, 223] on div "We have waited such a long time and really need a special human to take a chanc…" at bounding box center [427, 450] width 518 height 607
drag, startPoint x: 350, startPoint y: 197, endPoint x: 380, endPoint y: 331, distance: 137.5
click at [366, 274] on div "We have waited such a long time and really need a special human to take a chanc…" at bounding box center [427, 450] width 518 height 607
drag, startPoint x: 387, startPoint y: 345, endPoint x: 400, endPoint y: 317, distance: 31.2
click at [406, 326] on div "We have waited such a long time and really need a special human to take a chanc…" at bounding box center [427, 450] width 518 height 607
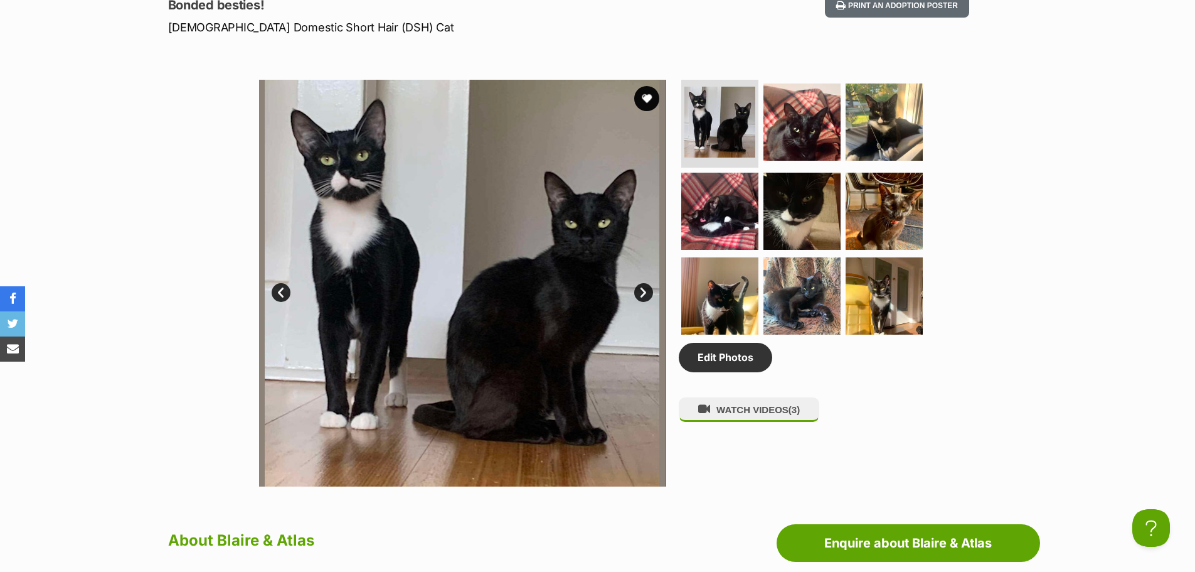
scroll to position [565, 0]
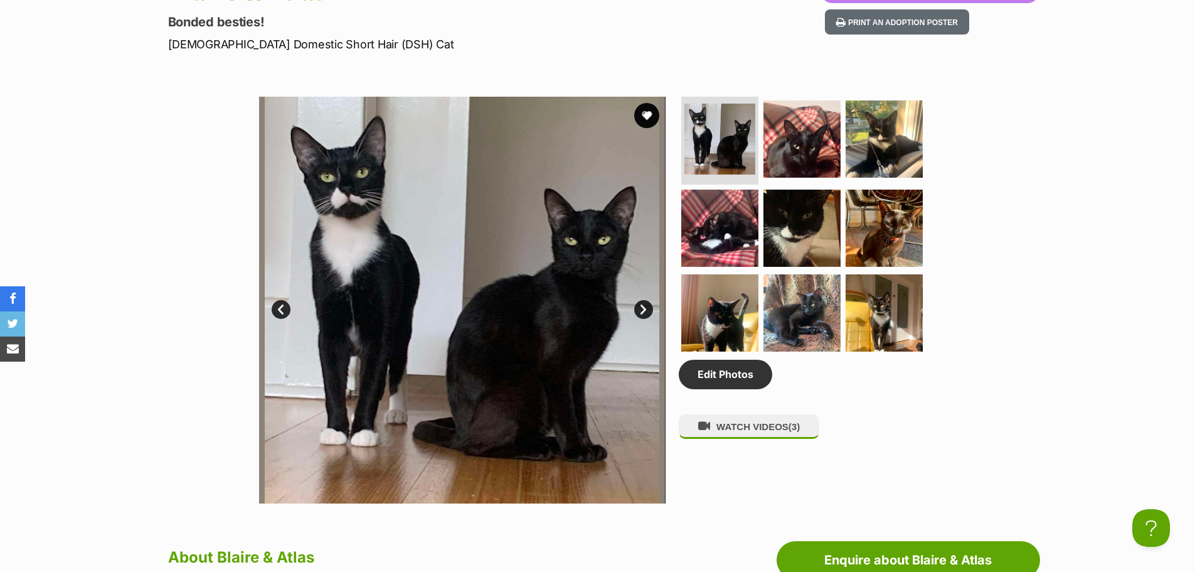
click at [1077, 122] on div "Available 1 of 9 images 1 of 9 images 1 of 9 images 1 of 9 images 1 of 9 images…" at bounding box center [597, 290] width 1195 height 425
